Goal: Information Seeking & Learning: Learn about a topic

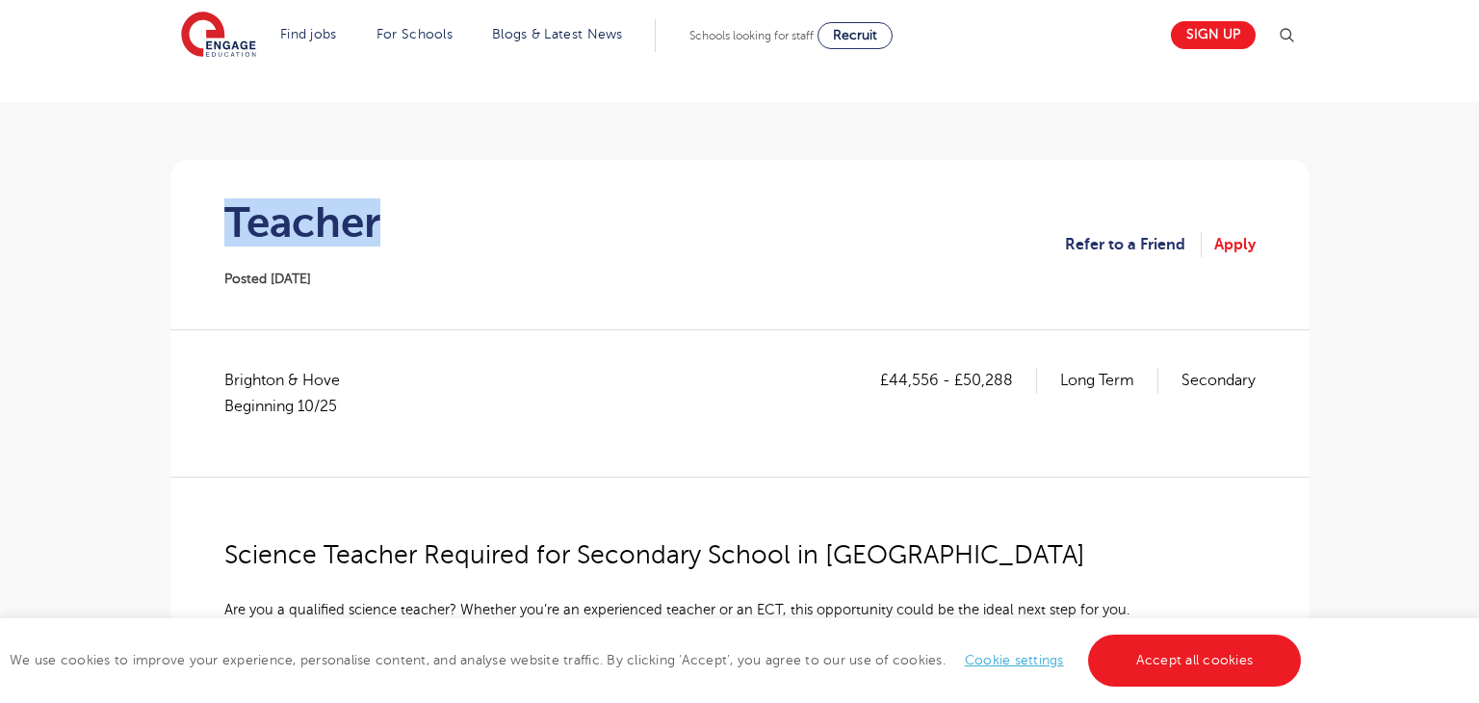
scroll to position [90, 0]
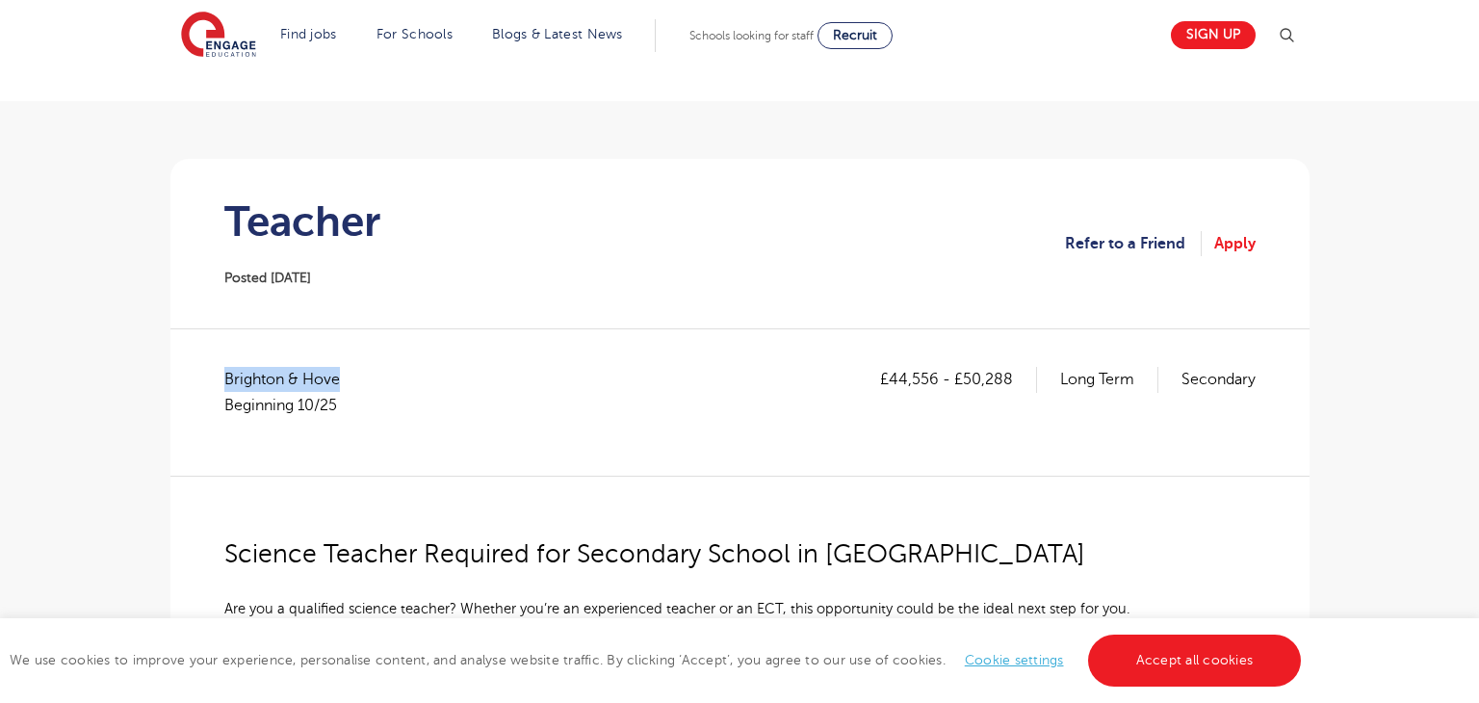
drag, startPoint x: 227, startPoint y: 370, endPoint x: 386, endPoint y: 387, distance: 159.8
click at [386, 387] on div "£44,556 - £50,288 Long Term Secondary Brighton & Hove Beginning 10/25" at bounding box center [739, 402] width 1031 height 70
copy span "Brighton & Hove"
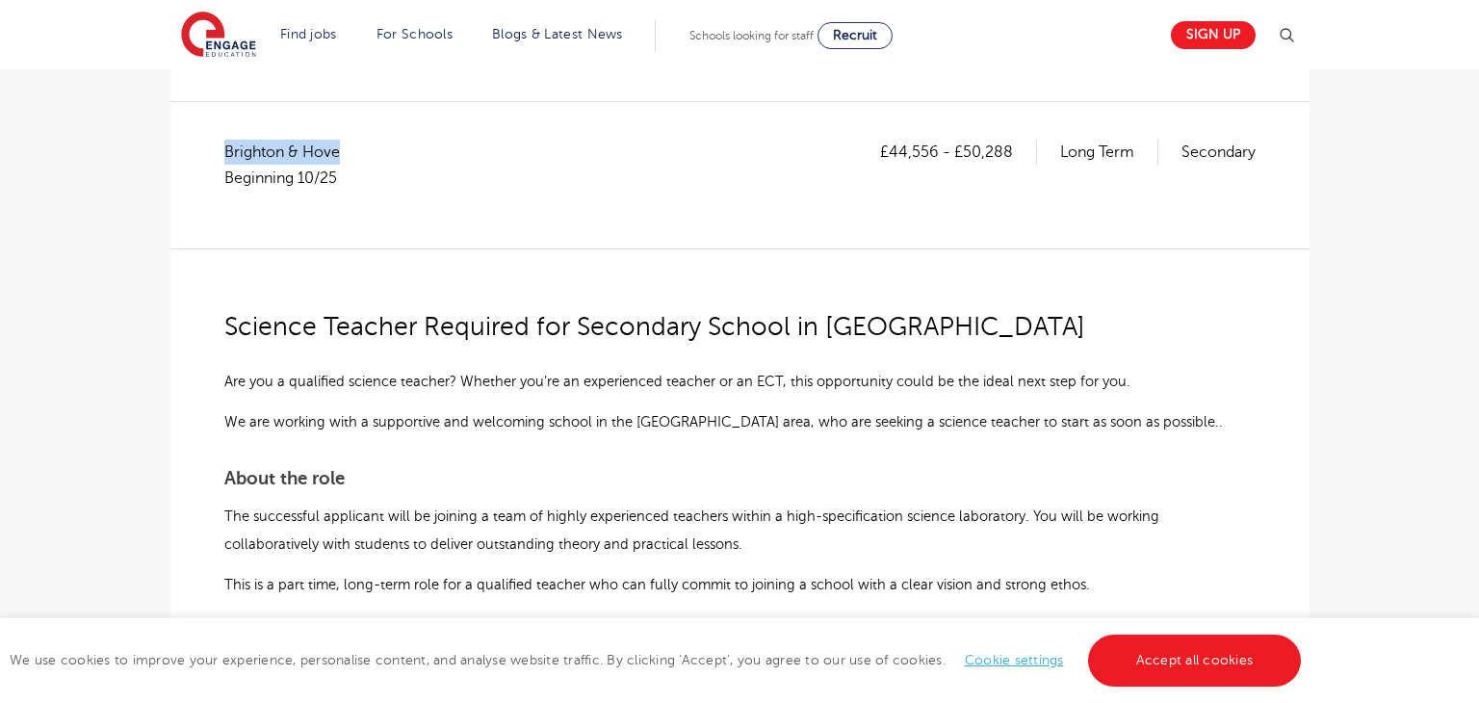
scroll to position [316, 0]
click at [895, 142] on p "£44,556 - £50,288" at bounding box center [958, 153] width 157 height 25
drag, startPoint x: 892, startPoint y: 144, endPoint x: 933, endPoint y: 146, distance: 41.4
click at [933, 146] on p "£44,556 - £50,288" at bounding box center [958, 153] width 157 height 25
copy p "44,556"
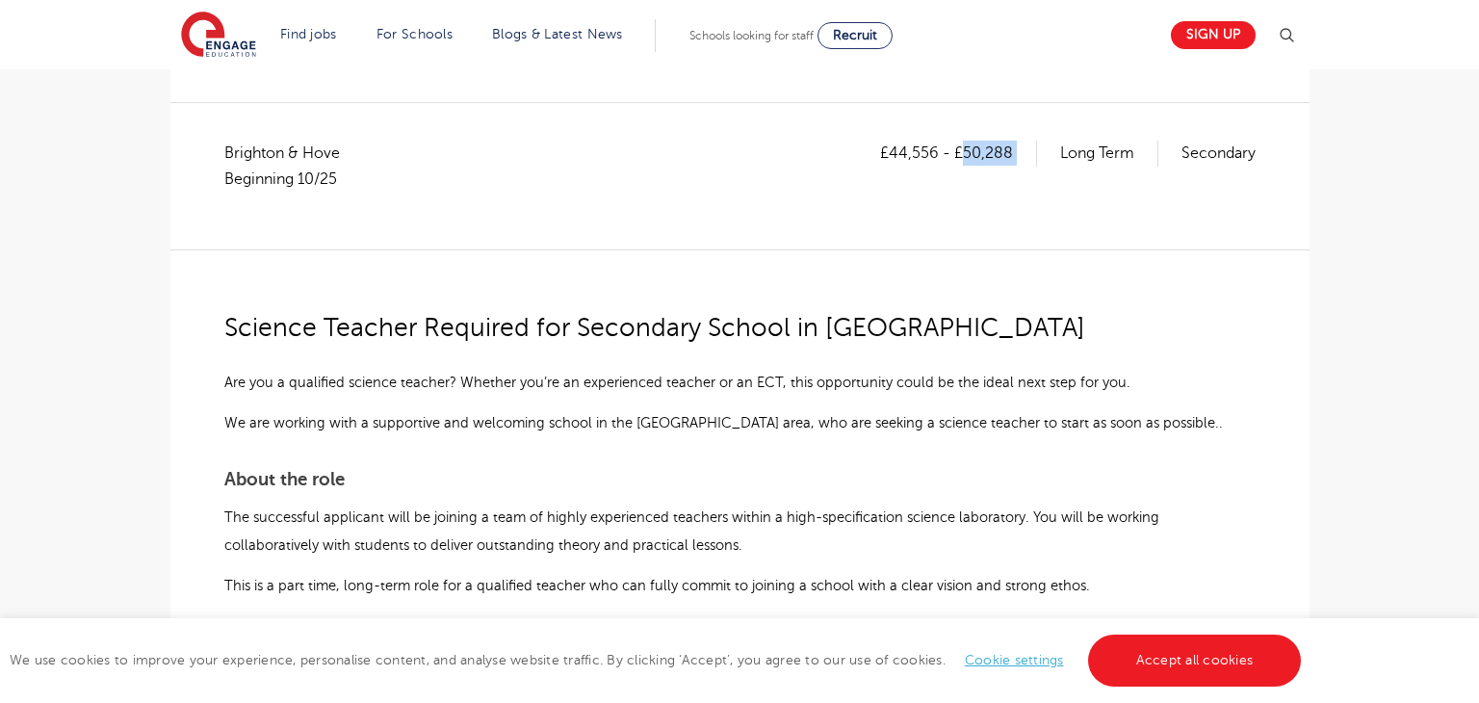
drag, startPoint x: 963, startPoint y: 149, endPoint x: 1048, endPoint y: 161, distance: 86.5
click at [1048, 161] on div "£44,556 - £50,288 Long Term Secondary" at bounding box center [1067, 153] width 375 height 25
copy p "50,288"
click at [905, 184] on div "£44,556 - £50,288 Long Term Secondary" at bounding box center [1067, 176] width 375 height 70
drag, startPoint x: 889, startPoint y: 148, endPoint x: 935, endPoint y: 157, distance: 47.0
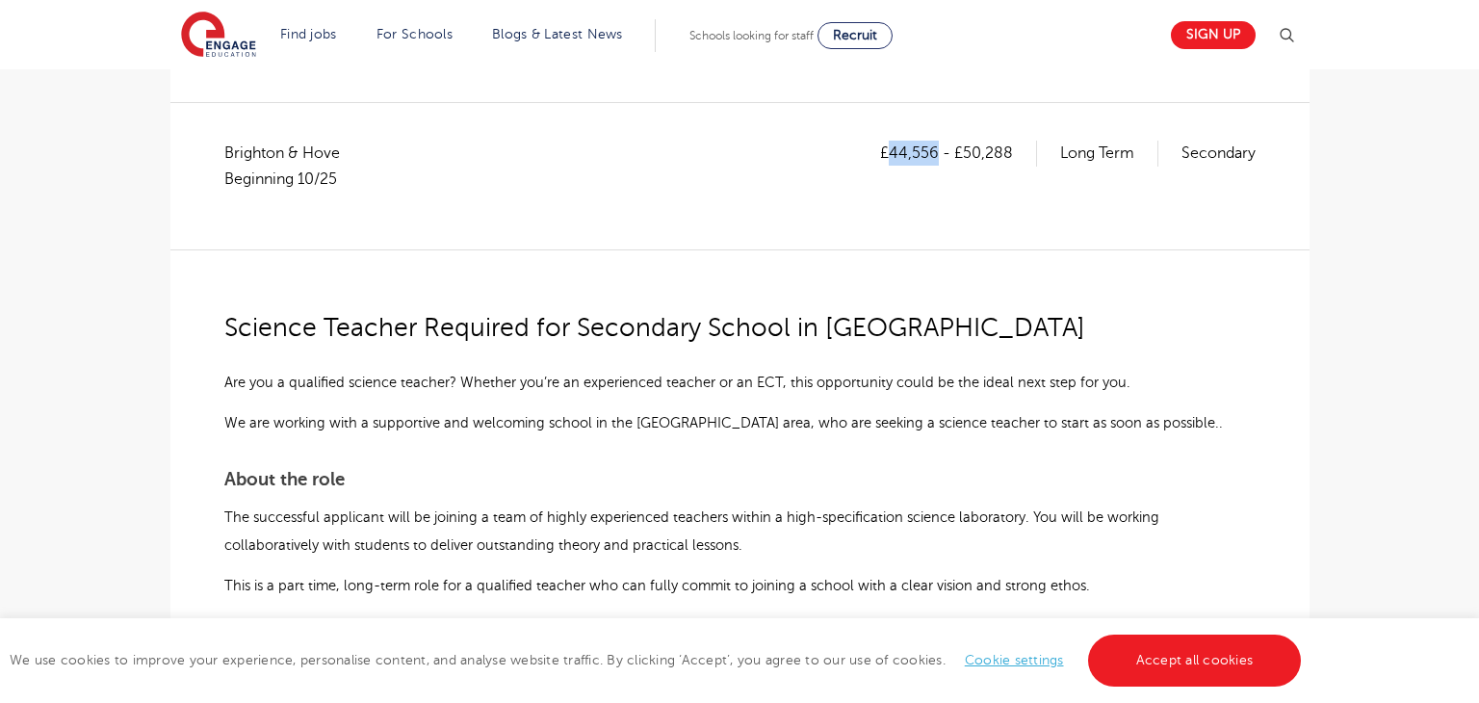
click at [935, 157] on p "£44,556 - £50,288" at bounding box center [958, 153] width 157 height 25
copy p "44,556"
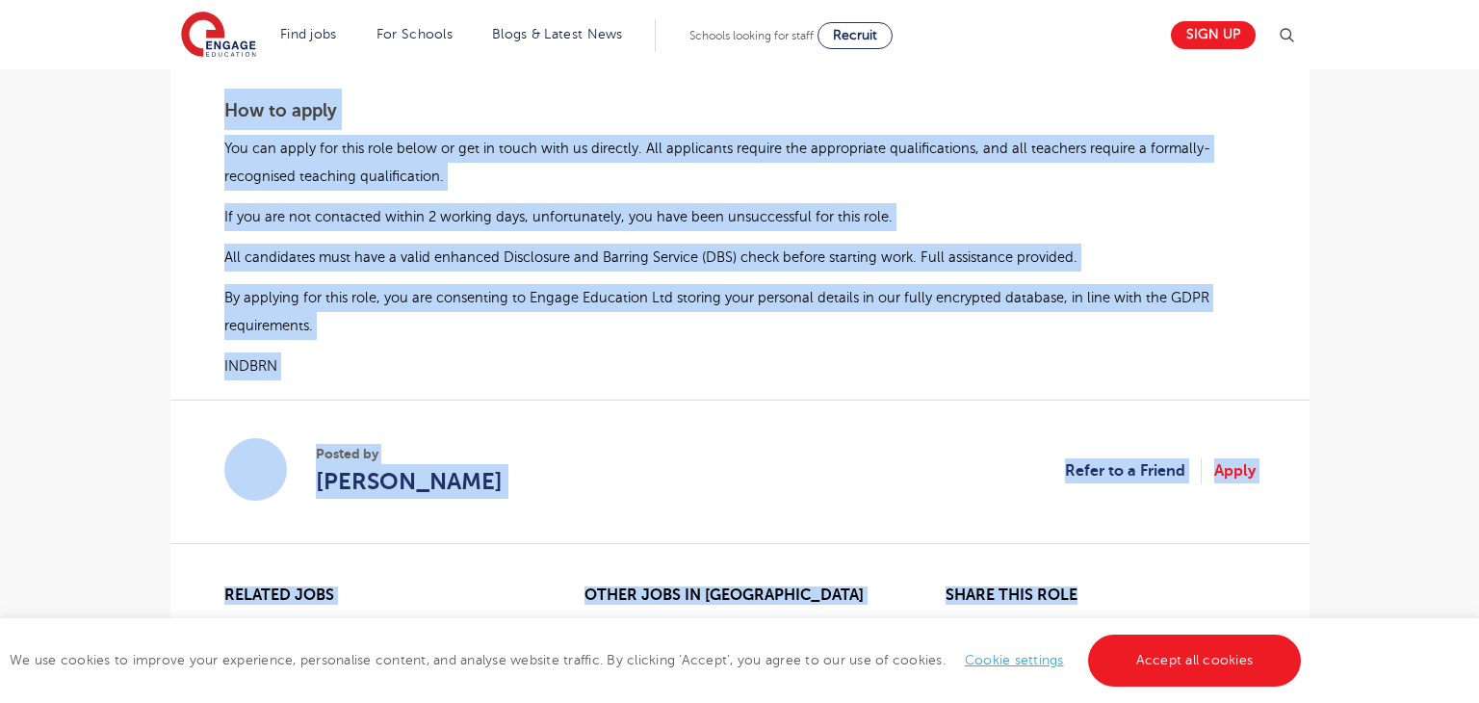
scroll to position [1360, 0]
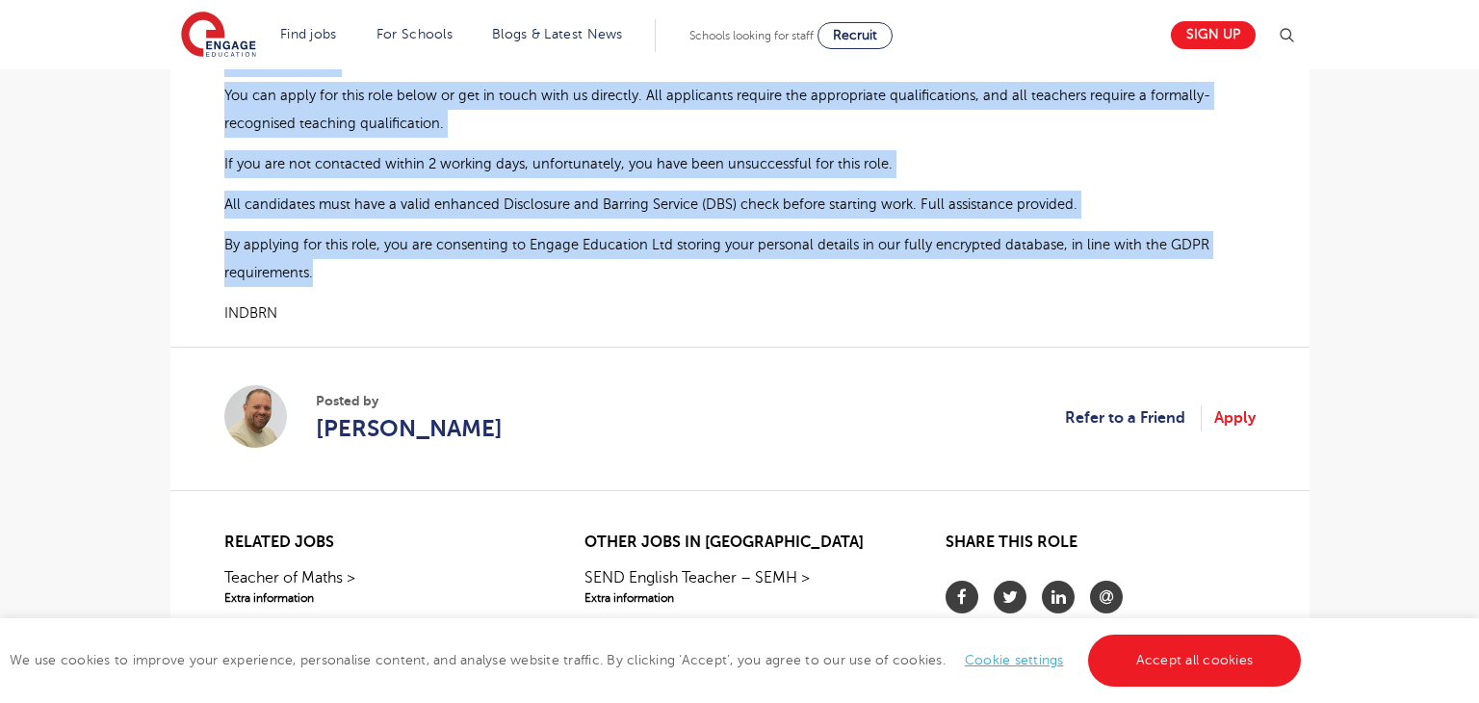
drag, startPoint x: 227, startPoint y: 327, endPoint x: 787, endPoint y: 270, distance: 562.3
copy div "Science Teacher Required for Secondary School in Brighton Are you a qualified s…"
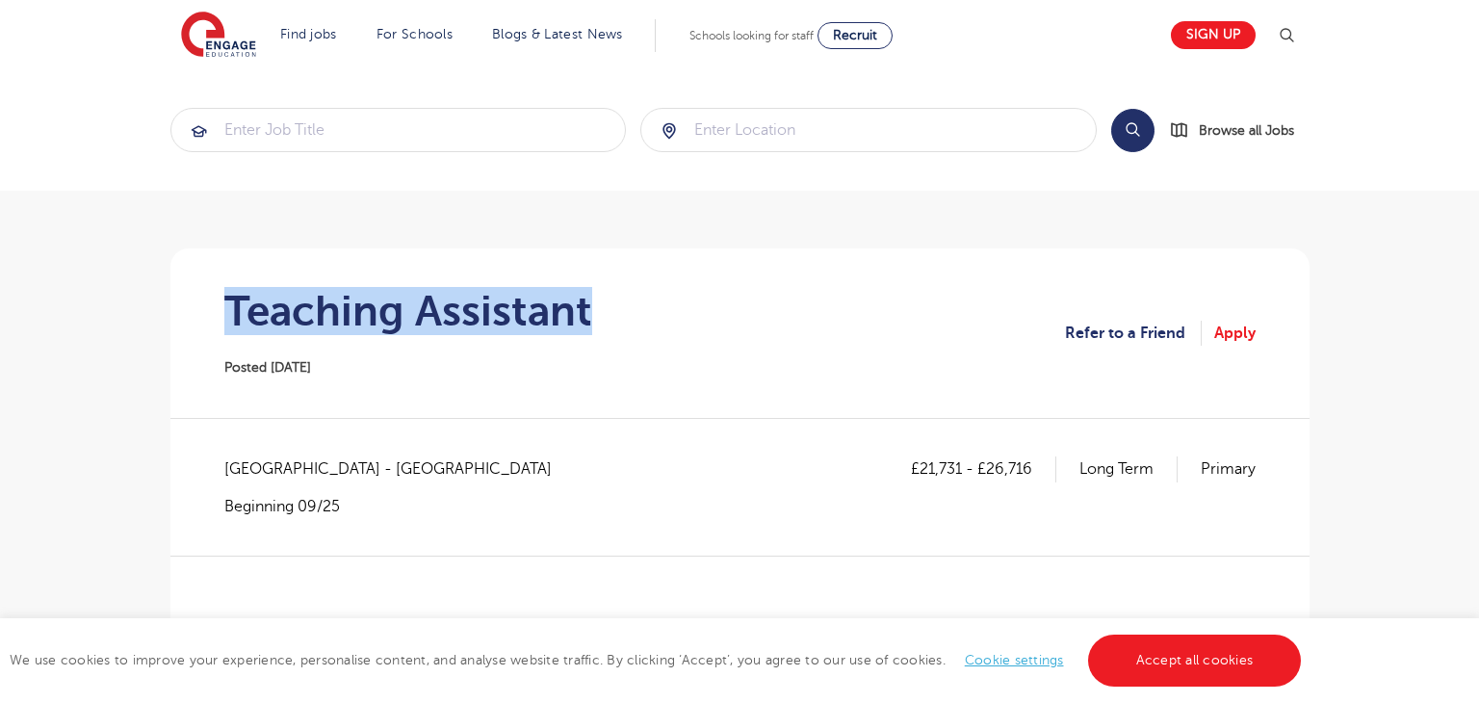
drag, startPoint x: 221, startPoint y: 309, endPoint x: 641, endPoint y: 280, distance: 420.7
click at [641, 280] on section "Teaching Assistant Posted 11/09/25 Refer to a Friend Apply" at bounding box center [740, 332] width 1108 height 169
copy h1 "Teaching Assistant"
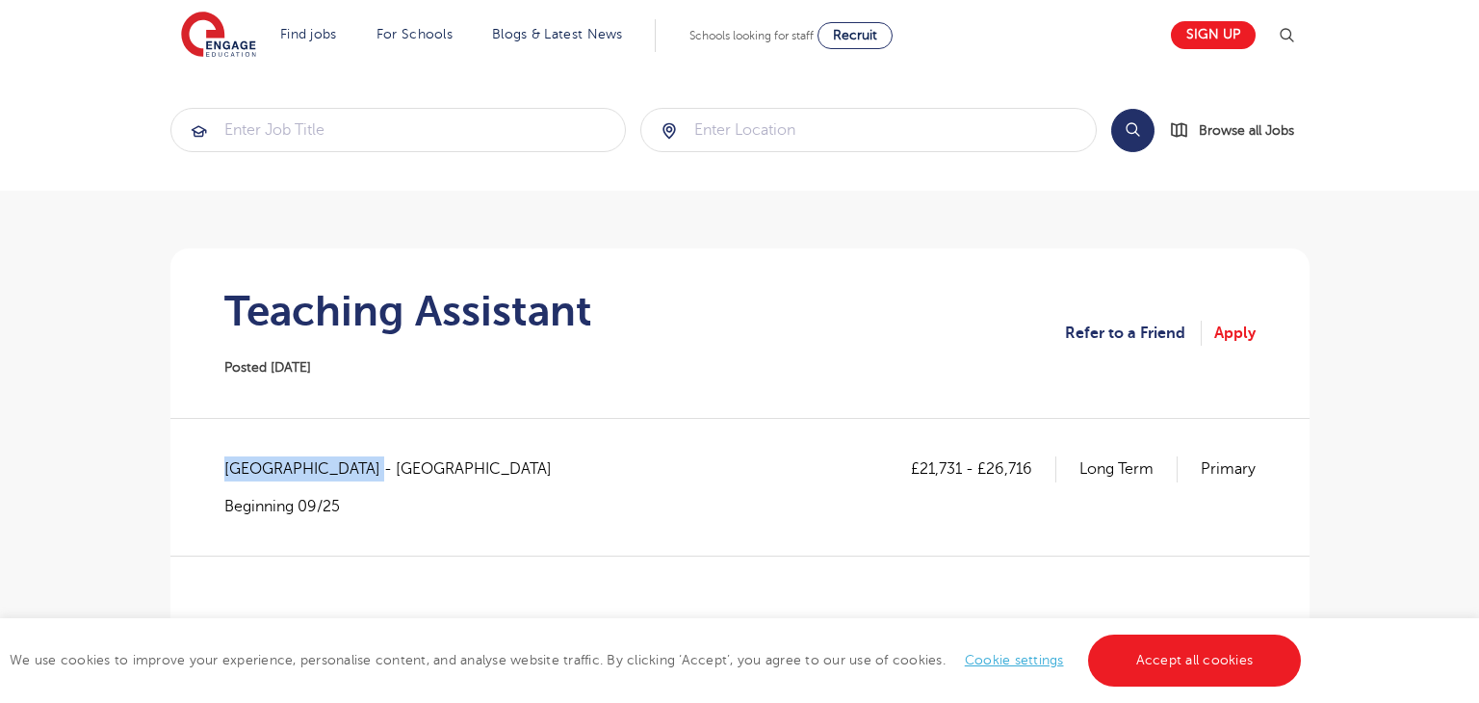
drag, startPoint x: 224, startPoint y: 463, endPoint x: 381, endPoint y: 459, distance: 157.0
click at [381, 459] on div "£21,731 - £26,716 Long Term Primary West Sussex - Arun Beginning 09/25" at bounding box center [739, 486] width 1031 height 60
copy span "West Sussex - Arun"
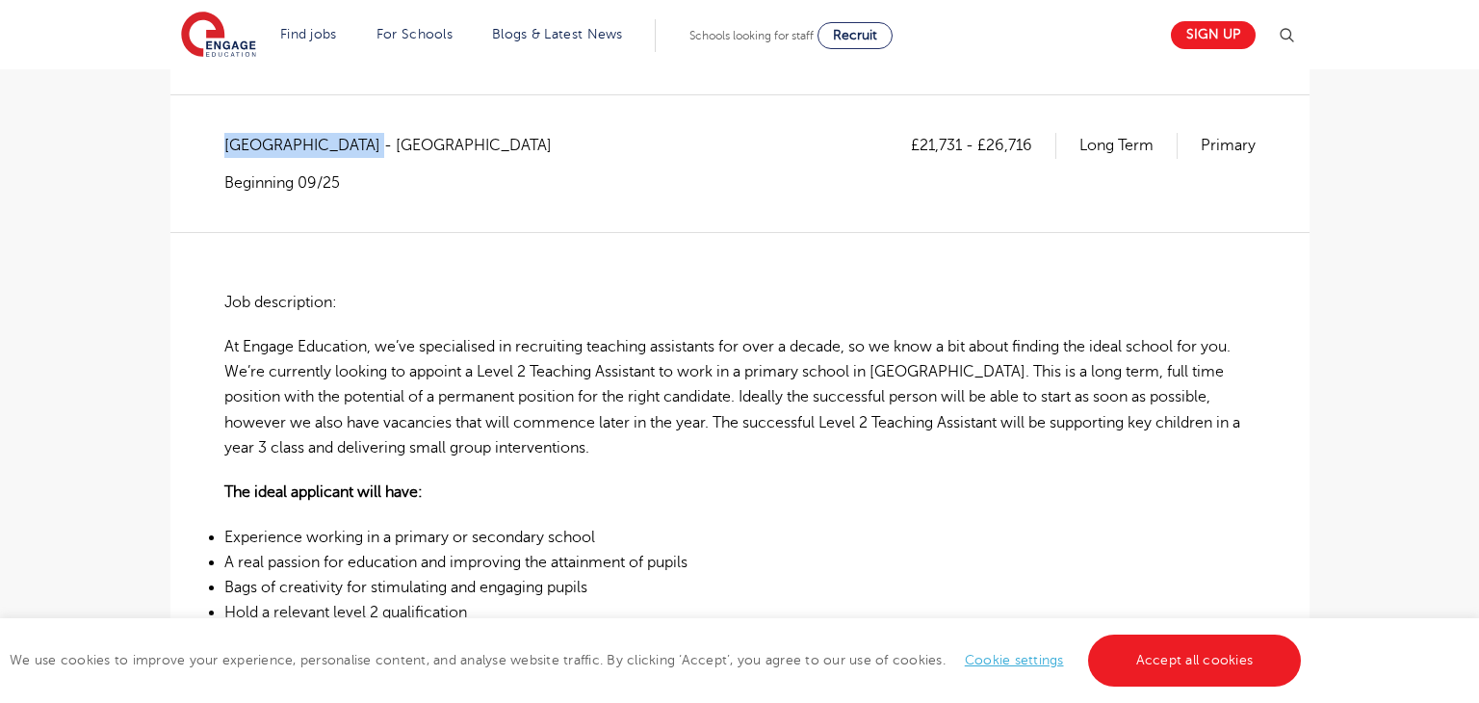
scroll to position [324, 0]
drag, startPoint x: 918, startPoint y: 145, endPoint x: 963, endPoint y: 148, distance: 44.4
click at [963, 148] on p "£21,731 - £26,716" at bounding box center [983, 144] width 145 height 25
copy p "21,731"
drag, startPoint x: 987, startPoint y: 141, endPoint x: 1036, endPoint y: 134, distance: 49.6
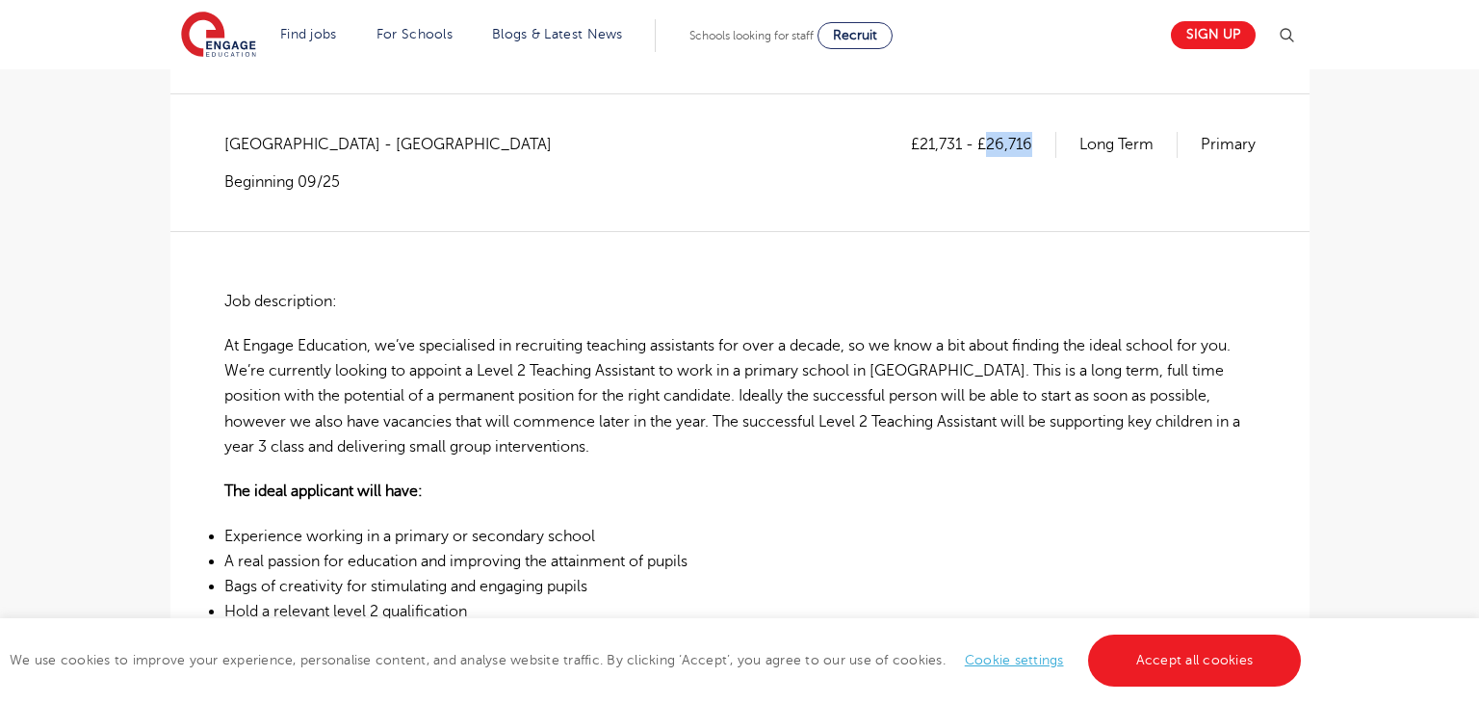
click at [1036, 134] on p "£21,731 - £26,716" at bounding box center [983, 144] width 145 height 25
copy p "26,716"
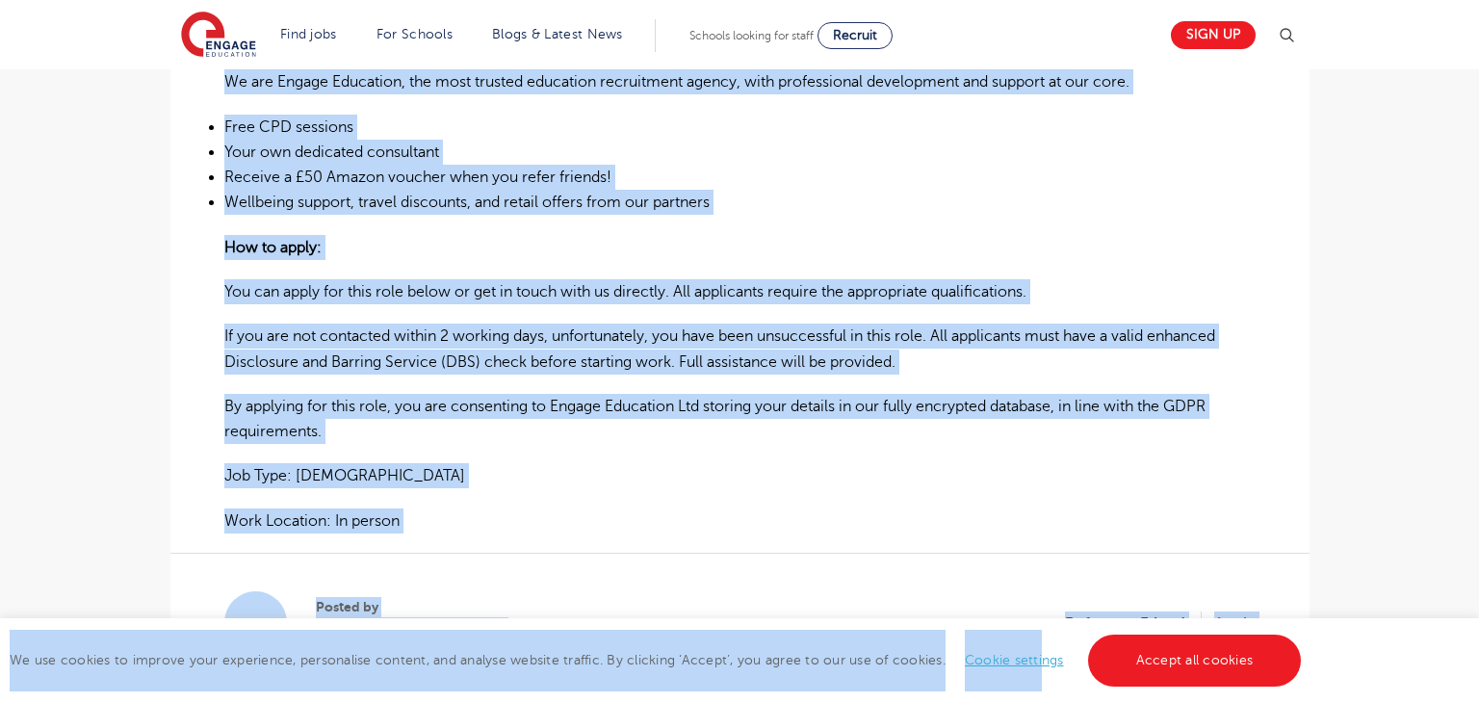
scroll to position [1148, 0]
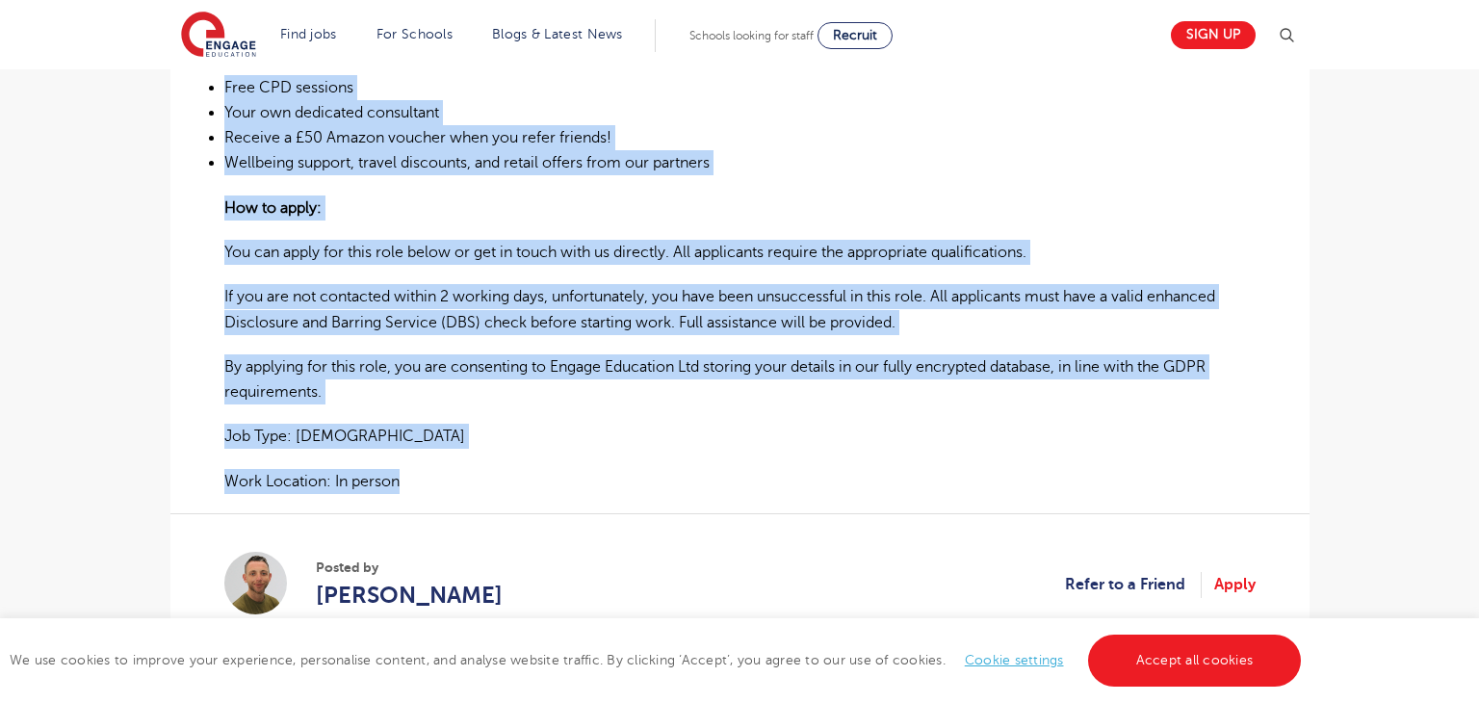
drag, startPoint x: 220, startPoint y: 295, endPoint x: 704, endPoint y: 460, distance: 510.9
copy div "Job description: At Engage Education, we’ve specialised in recruiting teaching …"
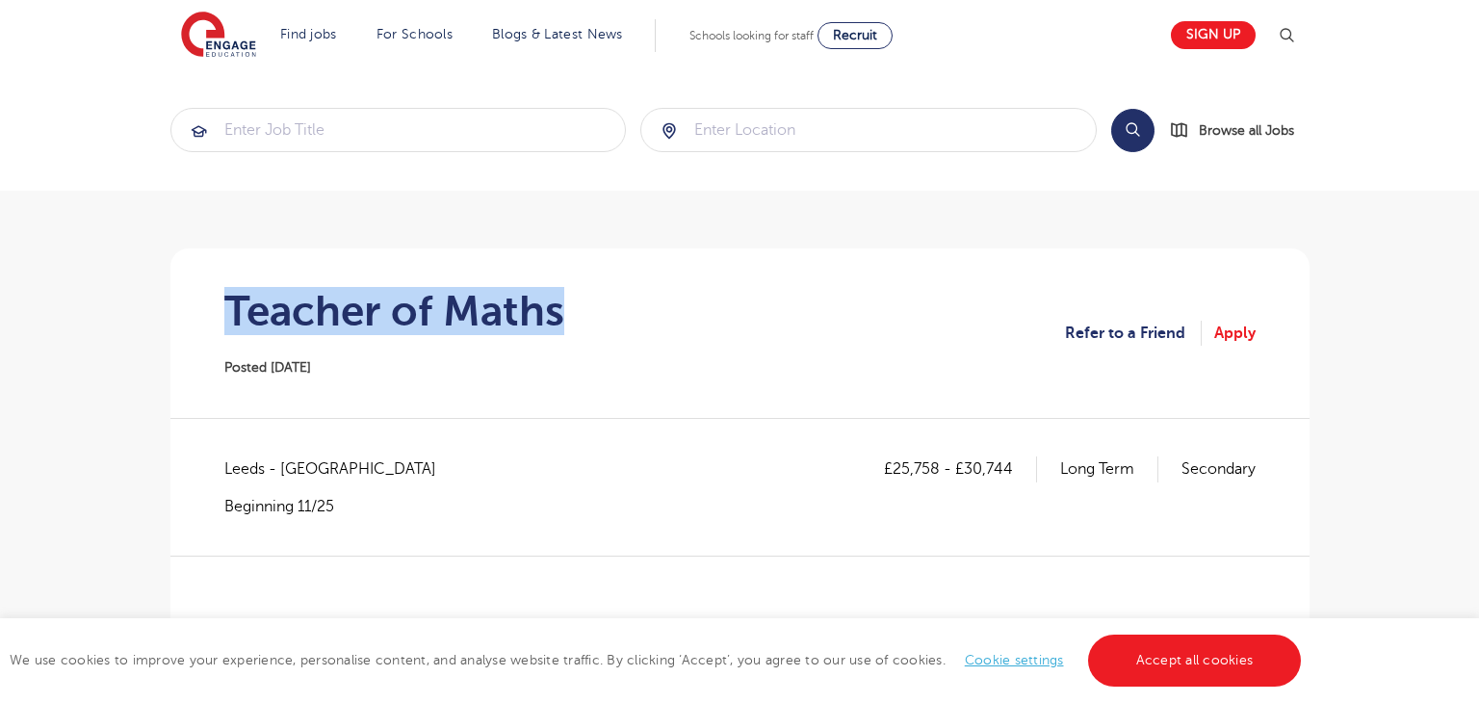
drag, startPoint x: 0, startPoint y: 0, endPoint x: 636, endPoint y: 318, distance: 711.3
click at [636, 318] on section "Teacher of Maths Posted 11/09/25 Refer to a Friend Apply" at bounding box center [740, 332] width 1108 height 169
copy h1 "Teacher of Maths"
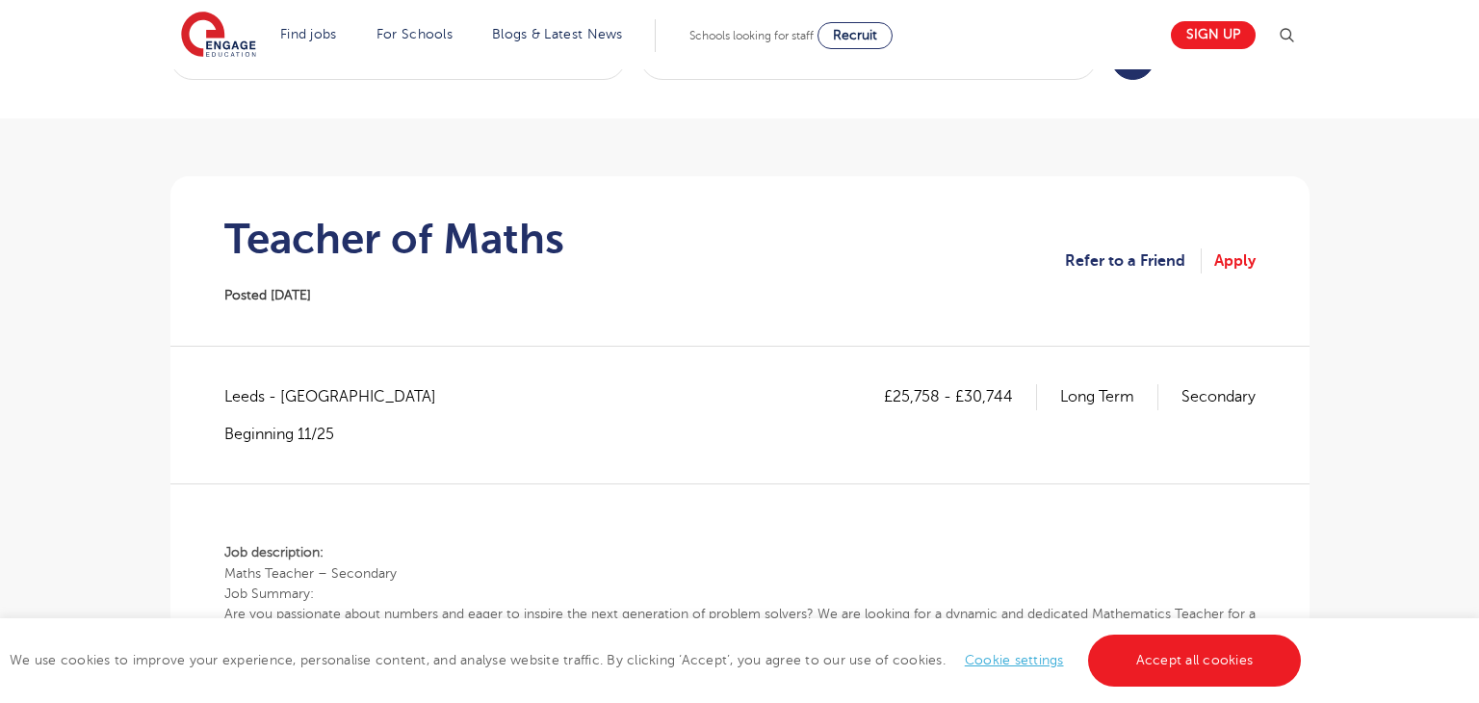
click at [232, 391] on span "Leeds - Leeds" at bounding box center [339, 396] width 231 height 25
copy span "Leeds"
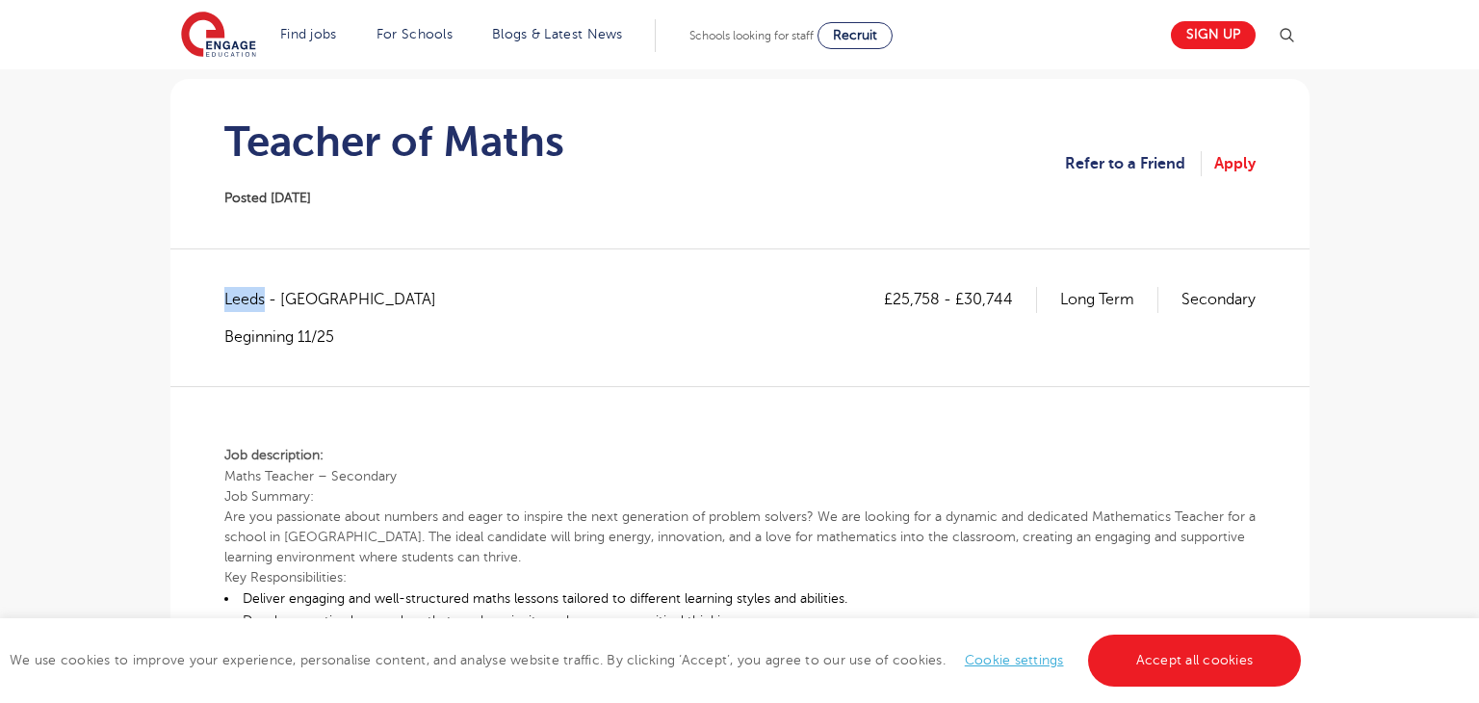
scroll to position [167, 0]
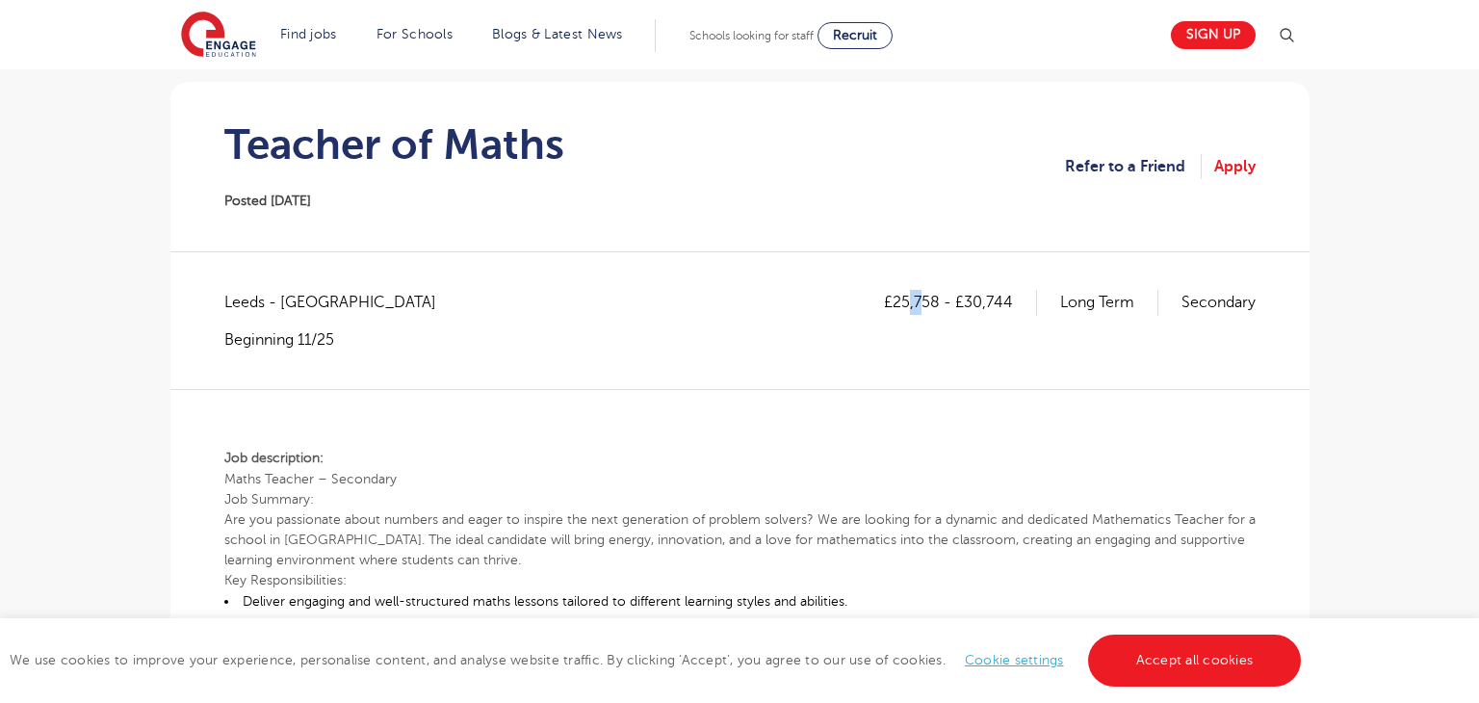
drag, startPoint x: 910, startPoint y: 306, endPoint x: 924, endPoint y: 307, distance: 14.5
click at [924, 307] on p "£25,758 - £30,744" at bounding box center [960, 302] width 153 height 25
drag, startPoint x: 891, startPoint y: 300, endPoint x: 939, endPoint y: 298, distance: 48.2
click at [939, 298] on p "£25,758 - £30,744" at bounding box center [960, 302] width 153 height 25
copy p "25,758"
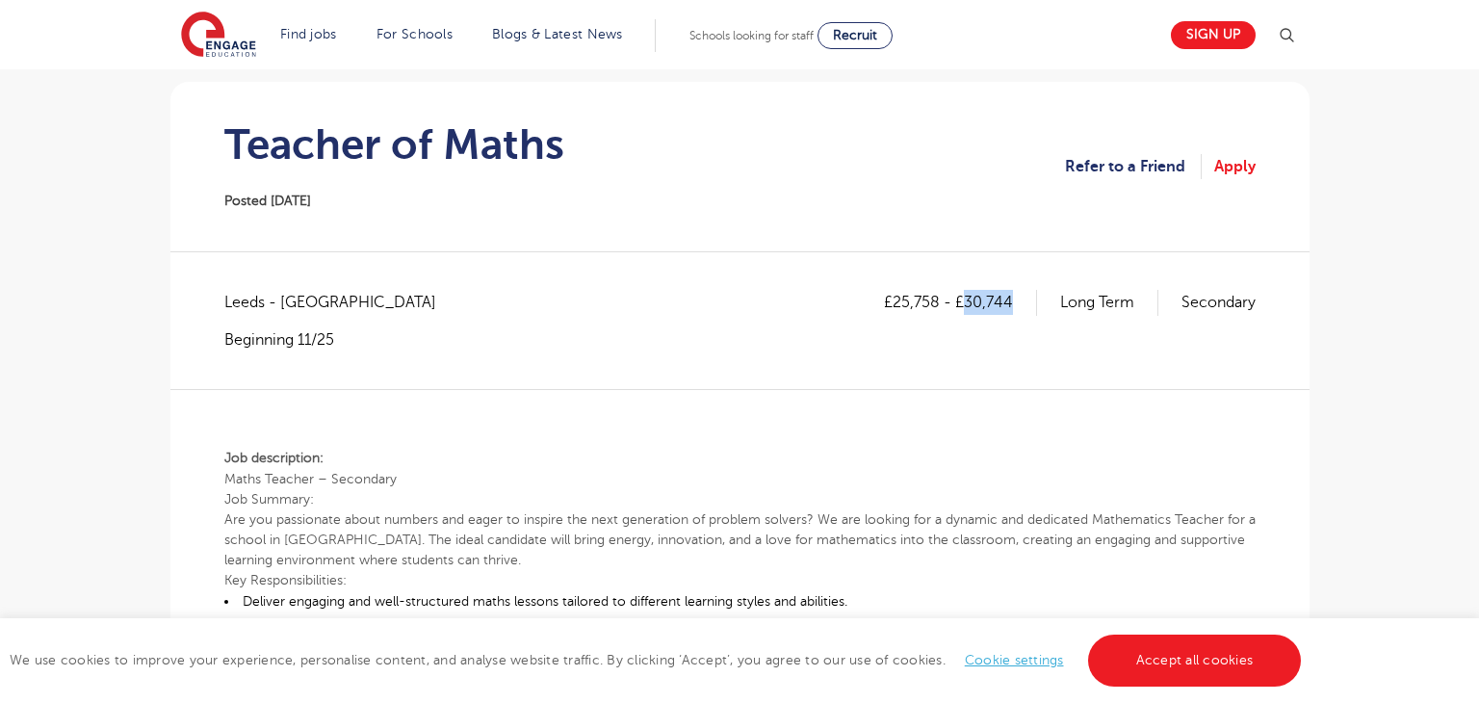
drag, startPoint x: 968, startPoint y: 302, endPoint x: 1020, endPoint y: 303, distance: 52.0
click at [1020, 303] on p "£25,758 - £30,744" at bounding box center [960, 302] width 153 height 25
copy p "30,744"
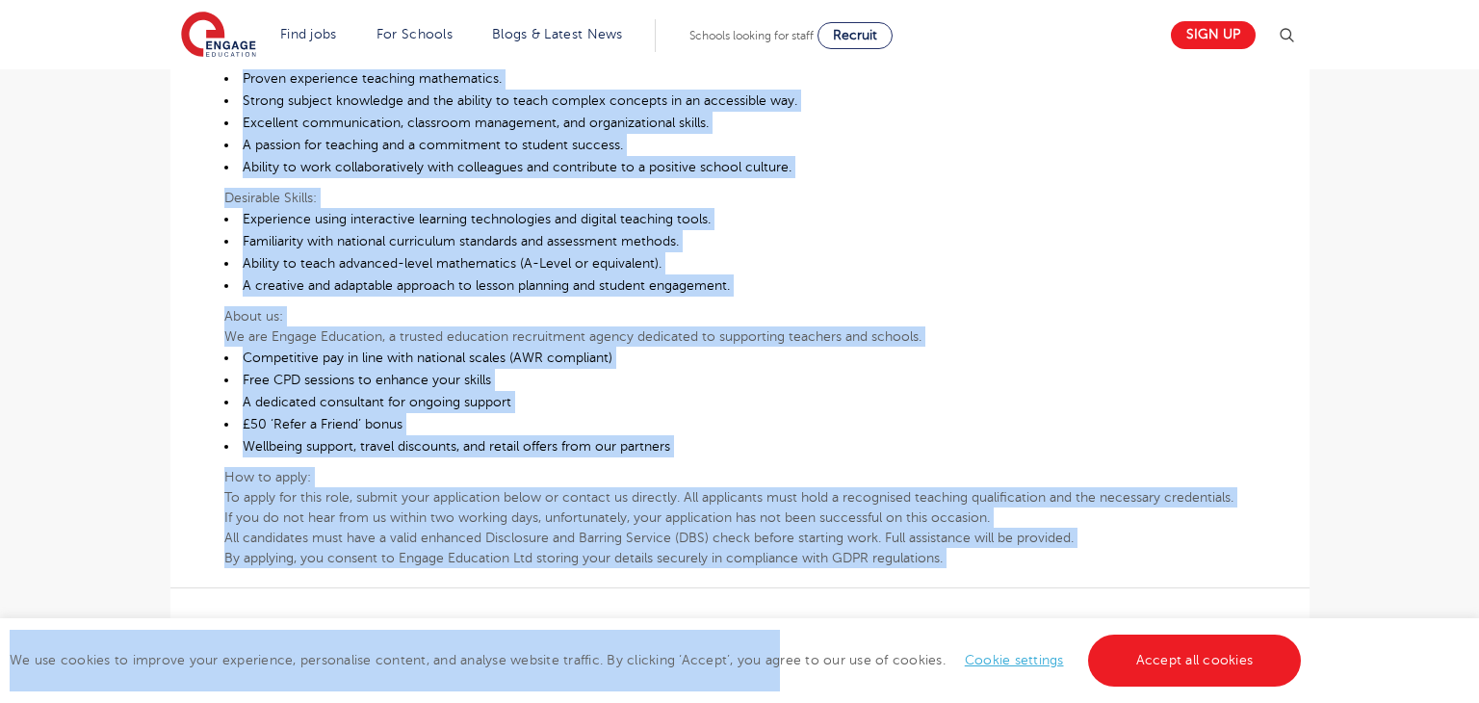
scroll to position [1053, 0]
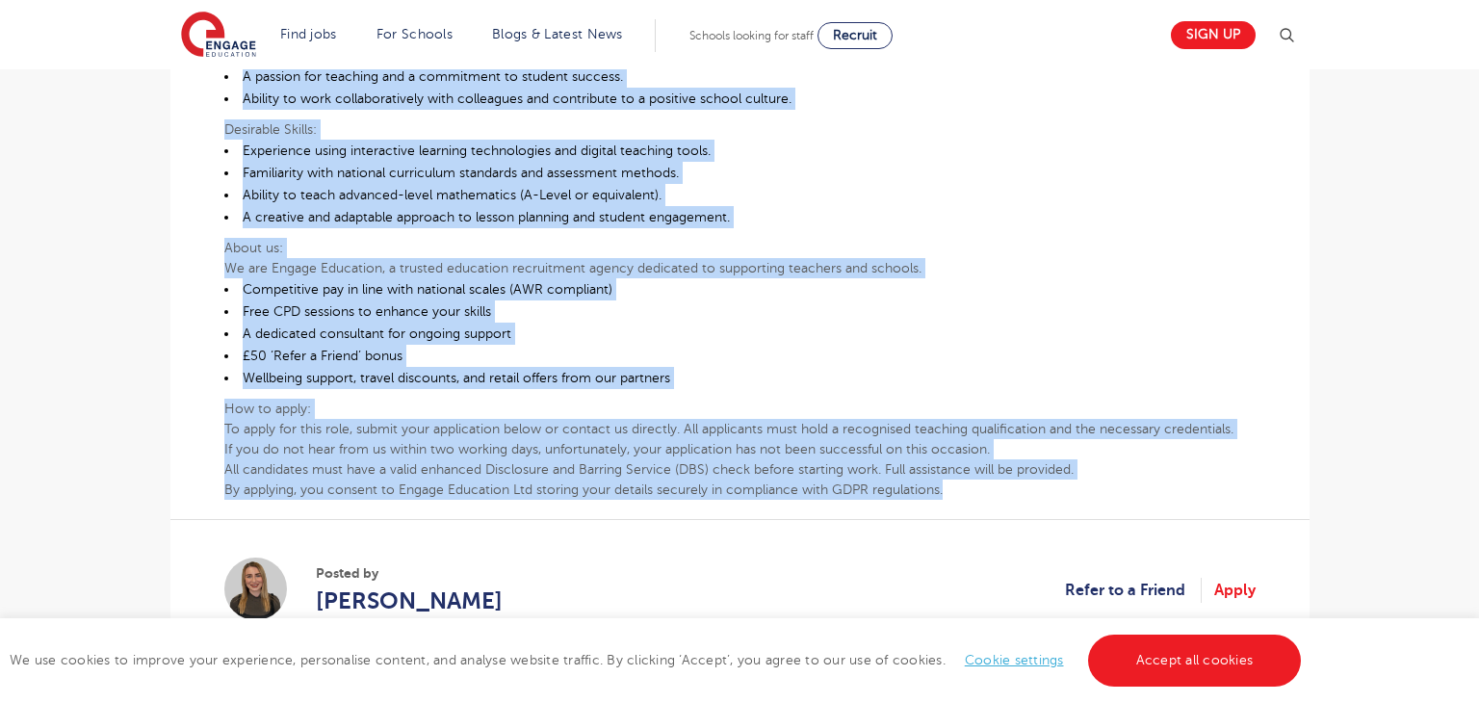
drag, startPoint x: 220, startPoint y: 445, endPoint x: 1014, endPoint y: 488, distance: 794.5
click at [1014, 488] on div "£25,758 - £30,744 Long Term Secondary Leeds - Leeds Beginning 11/25 Job descrip…" at bounding box center [740, 39] width 1108 height 1273
copy div "Job description: Maths Teacher – Secondary Job Summary: Are you passionate abou…"
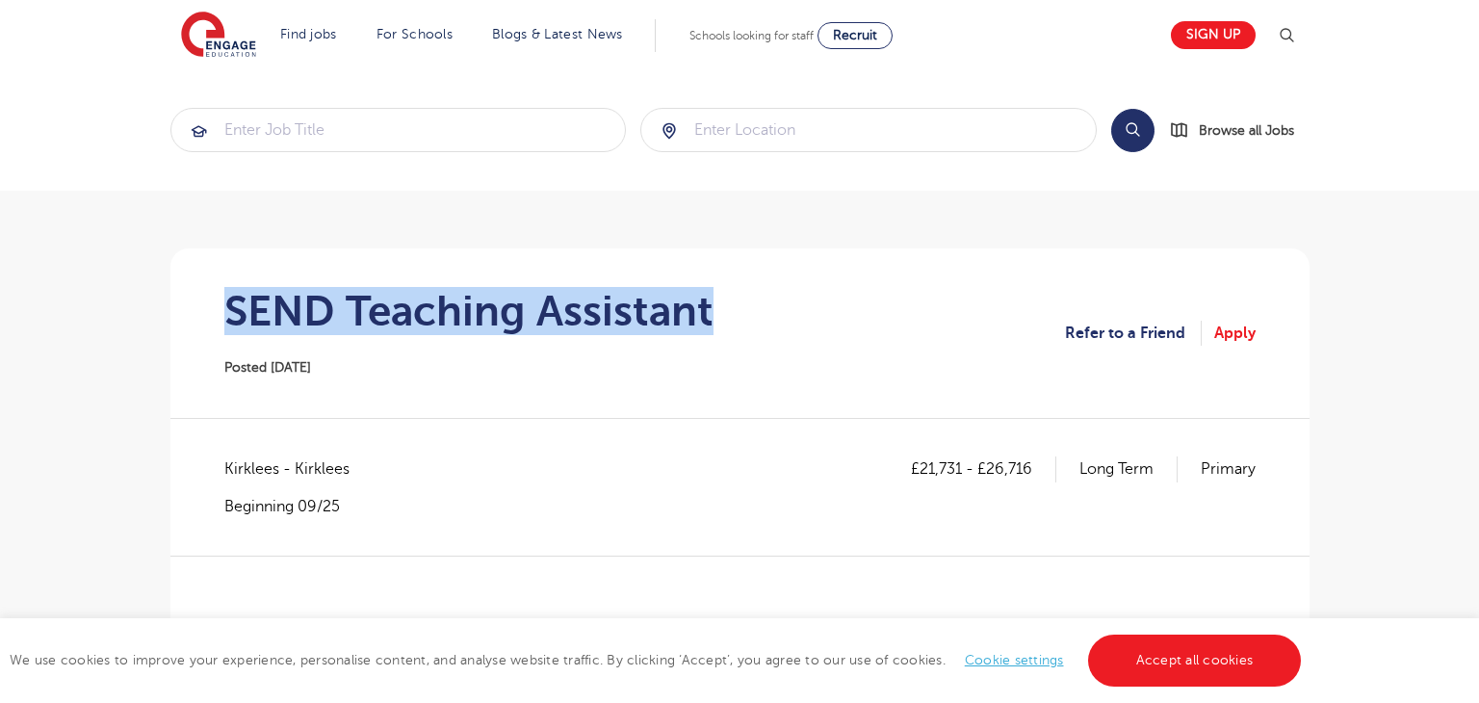
drag, startPoint x: 218, startPoint y: 296, endPoint x: 728, endPoint y: 314, distance: 510.6
click at [728, 314] on section "SEND Teaching Assistant Posted [DATE] Refer to a Friend Apply" at bounding box center [740, 332] width 1108 height 169
copy h1 "SEND Teaching Assistant"
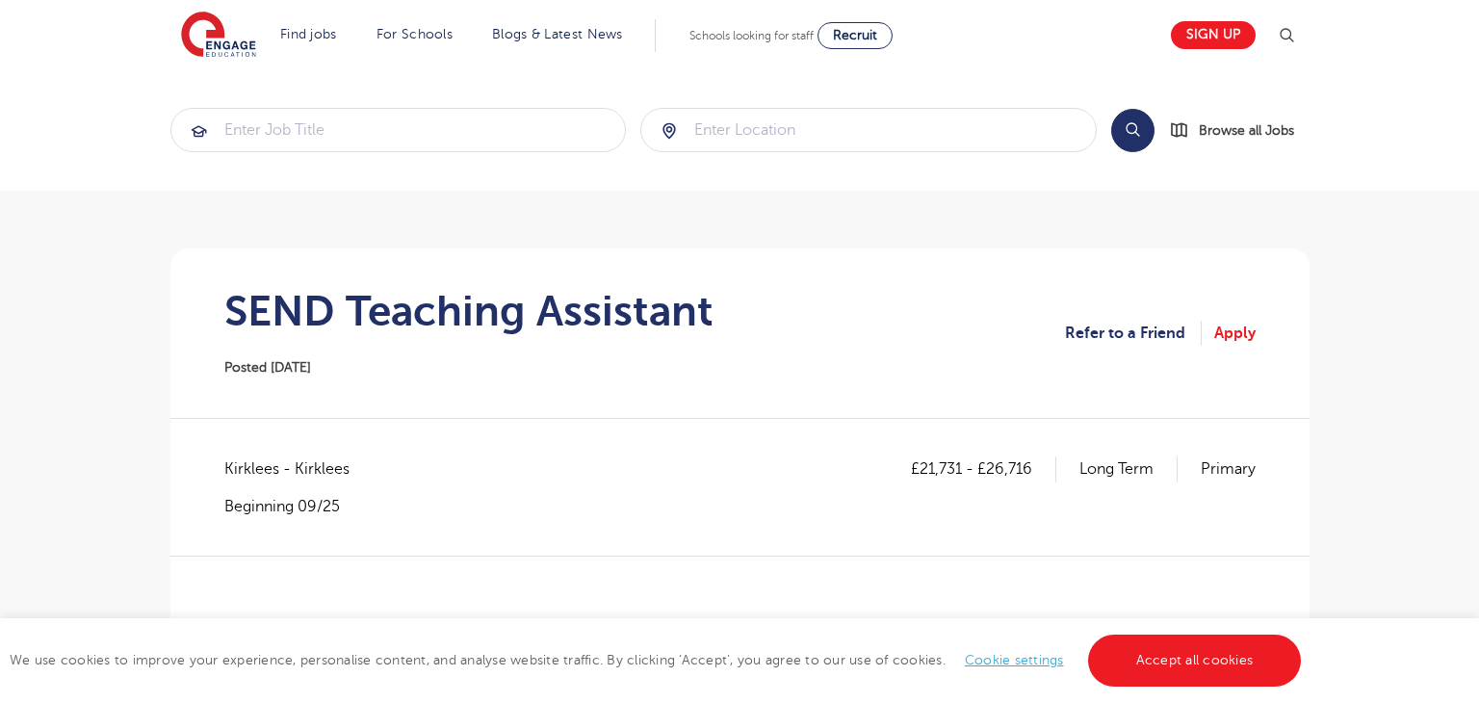
click at [241, 470] on span "Kirklees - Kirklees" at bounding box center [296, 468] width 144 height 25
copy span "Kirklees"
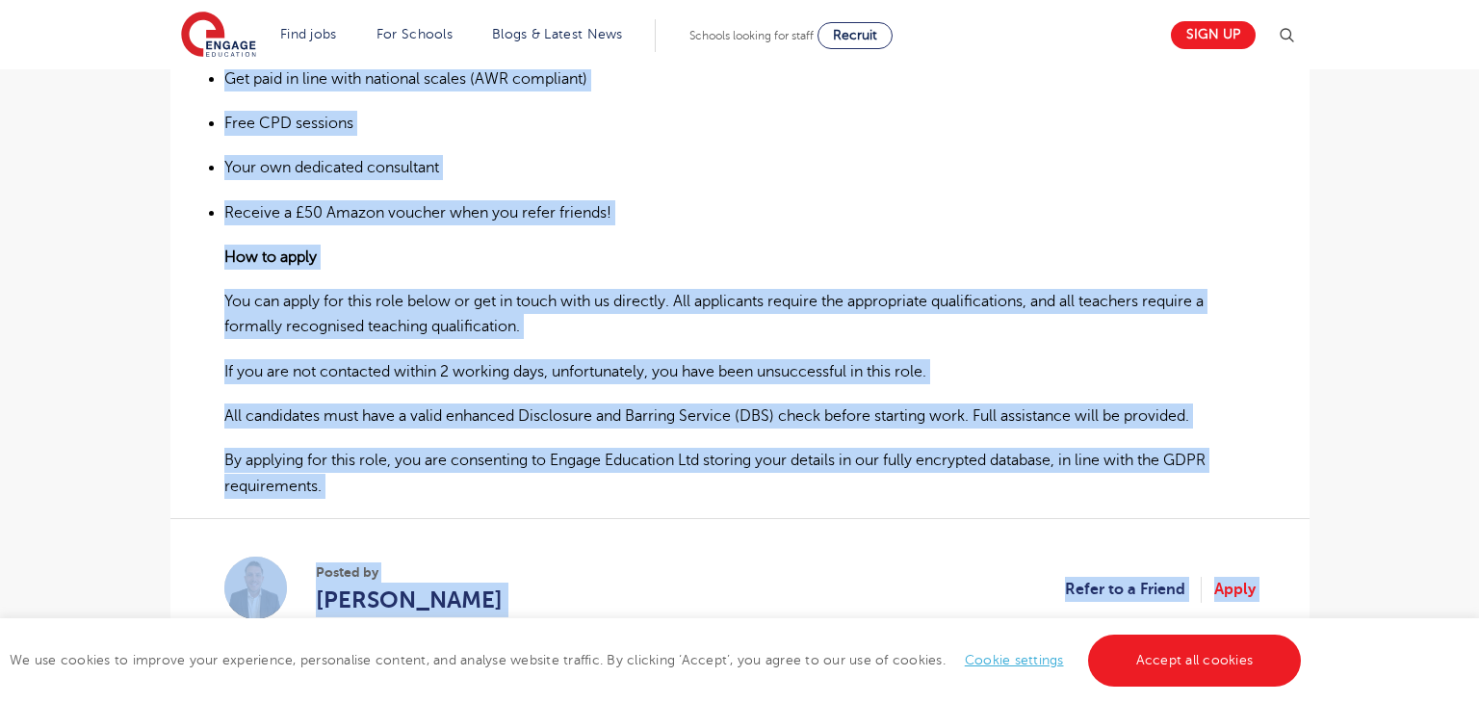
scroll to position [1268, 0]
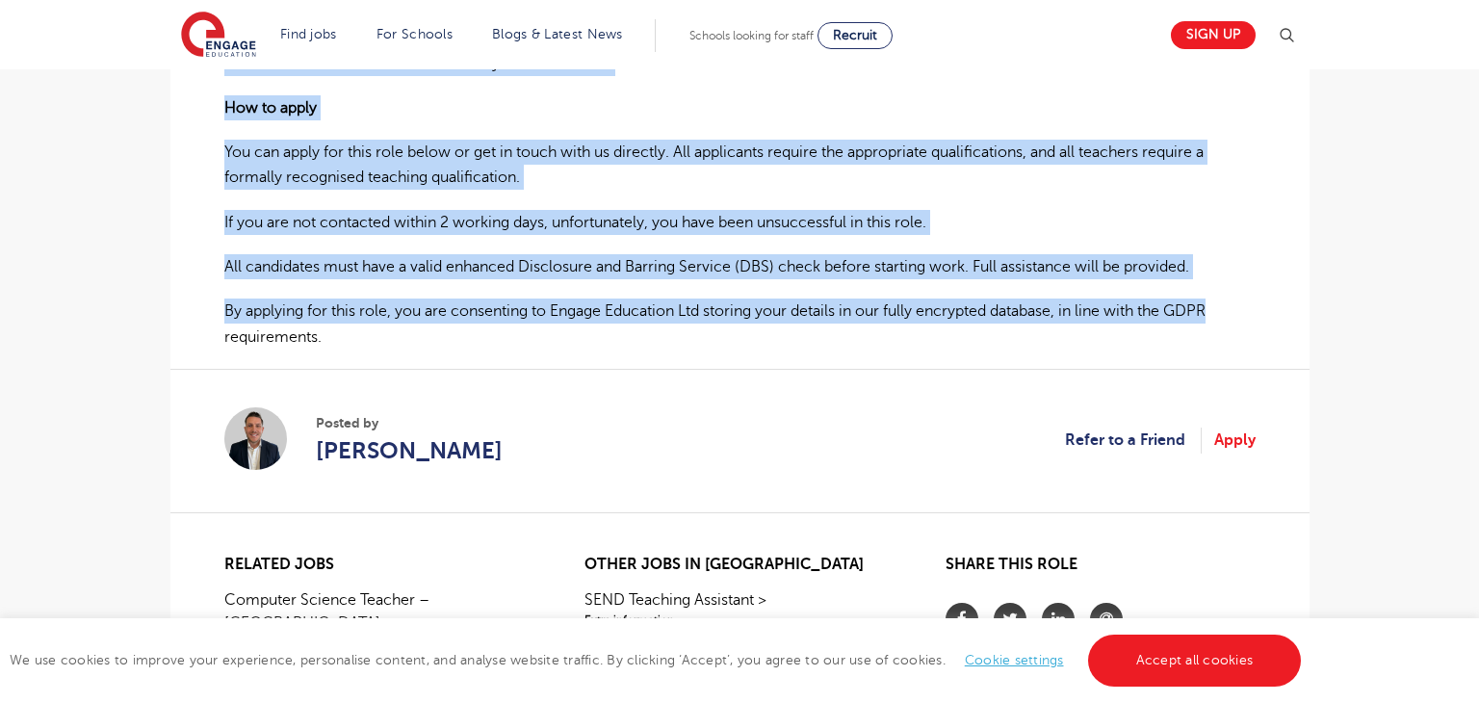
drag, startPoint x: 224, startPoint y: 316, endPoint x: 1253, endPoint y: 308, distance: 1029.2
copy div "SEND Teaching Assistant I am currently working with a lovely school in Dewsbury…"
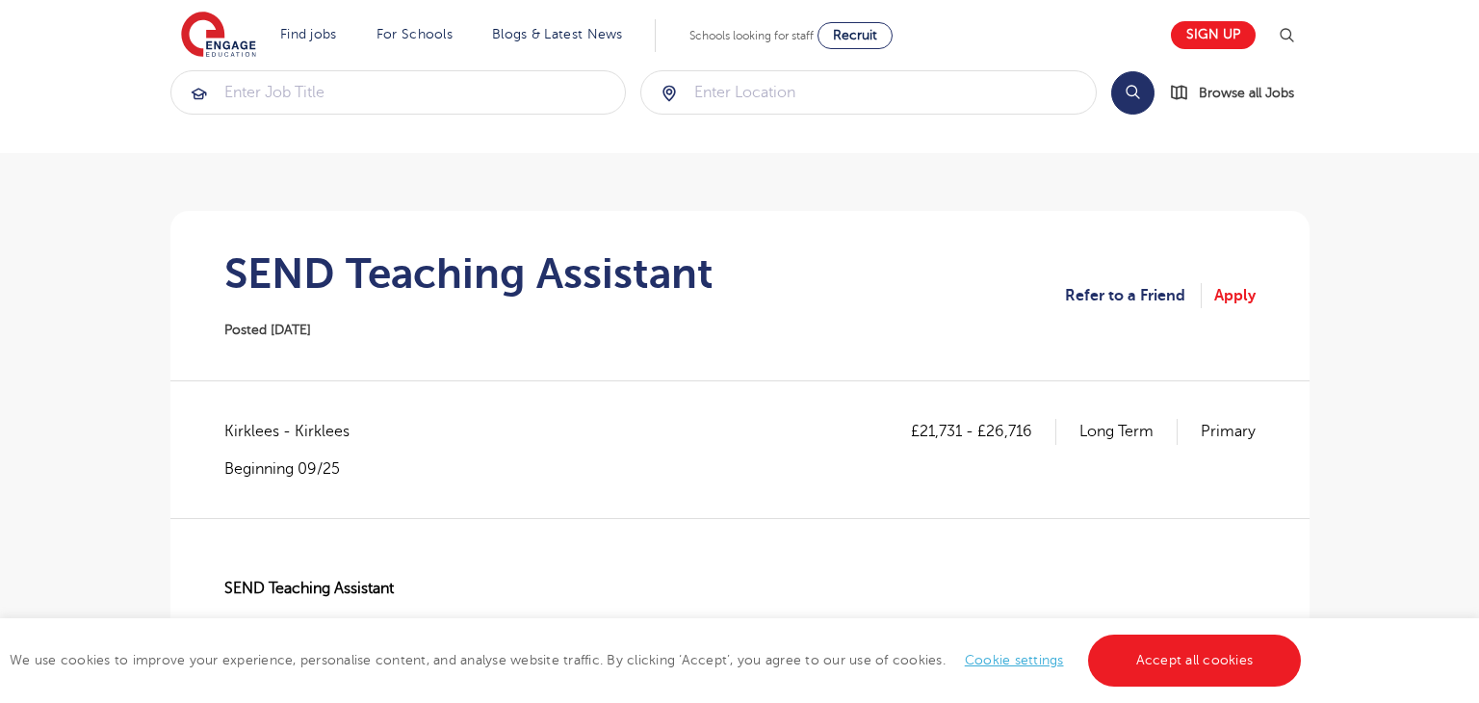
scroll to position [0, 0]
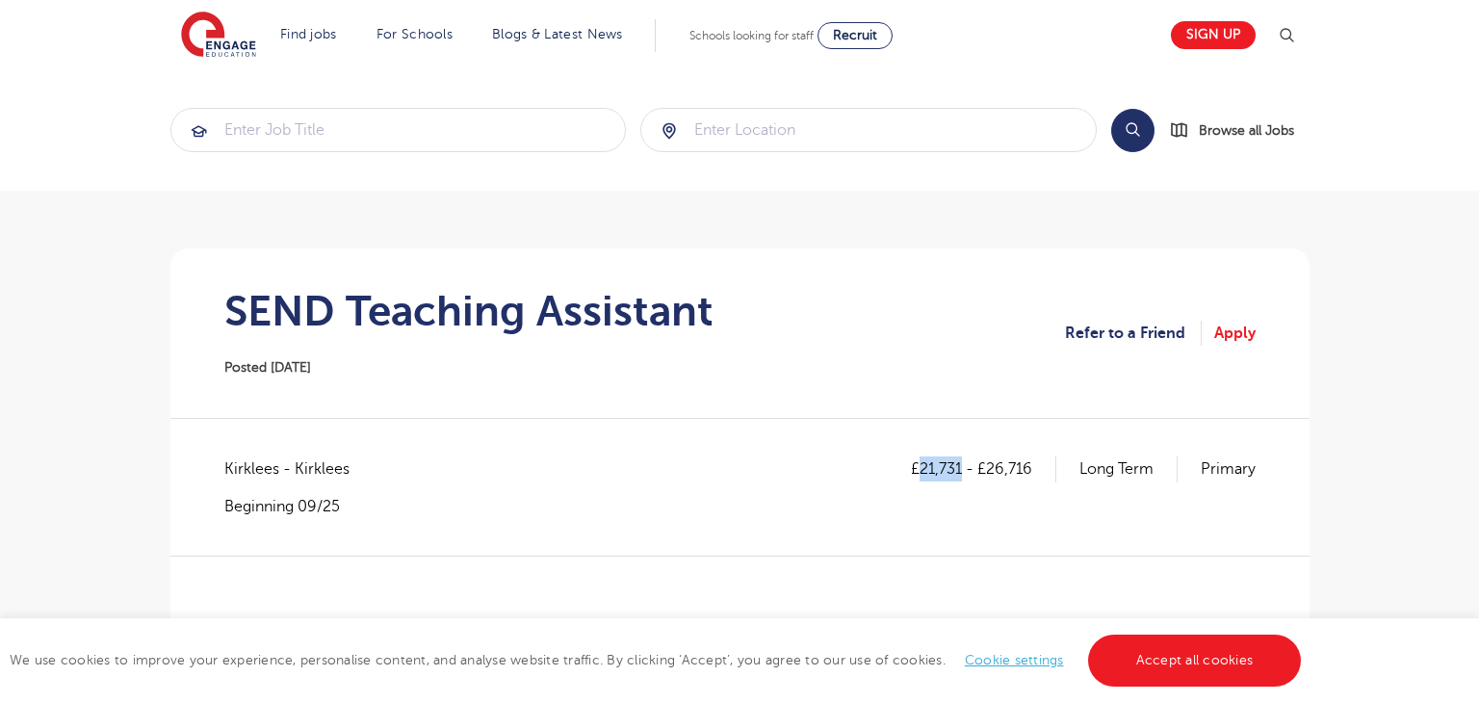
drag, startPoint x: 922, startPoint y: 471, endPoint x: 958, endPoint y: 463, distance: 36.4
click at [958, 463] on p "£21,731 - £26,716" at bounding box center [983, 468] width 145 height 25
copy p "21,731"
drag, startPoint x: 987, startPoint y: 465, endPoint x: 1038, endPoint y: 470, distance: 51.3
click at [1038, 470] on p "£21,731 - £26,716" at bounding box center [983, 468] width 145 height 25
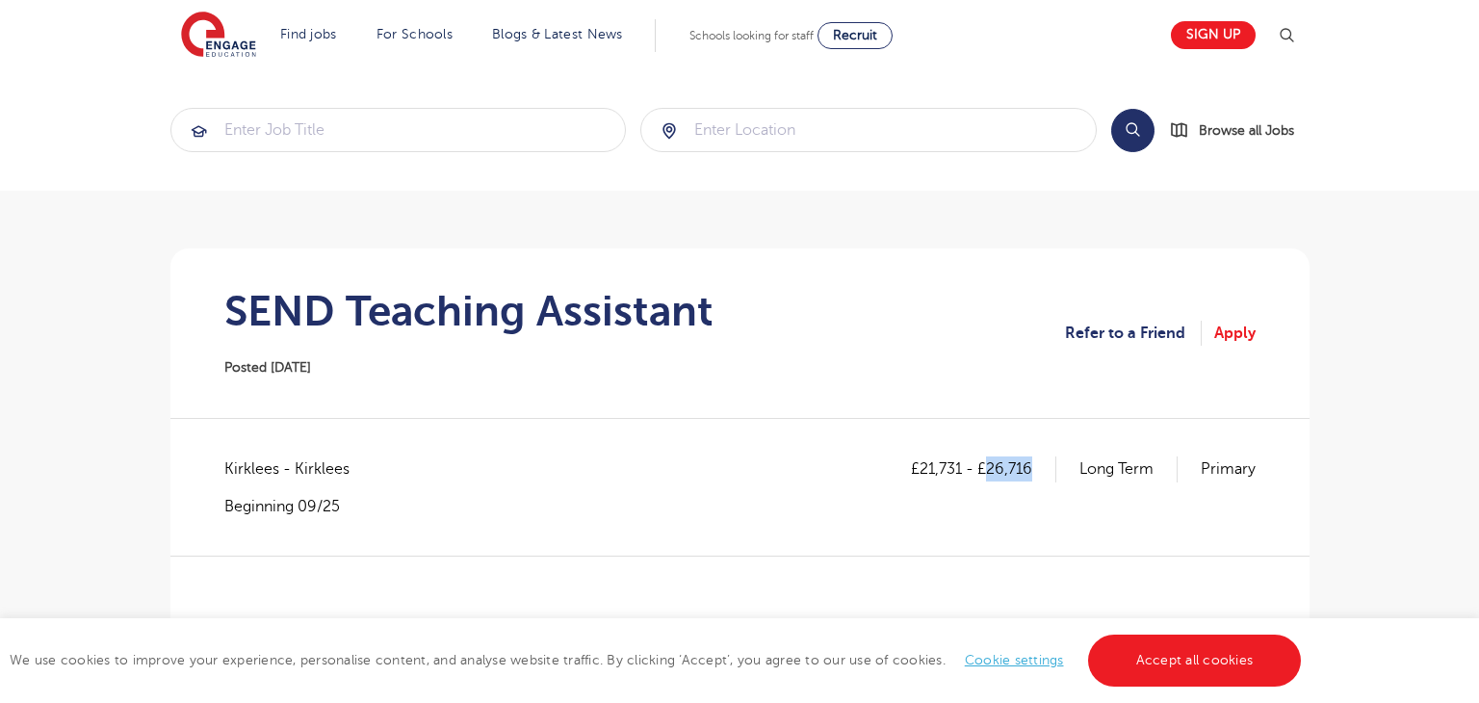
copy p "26,716"
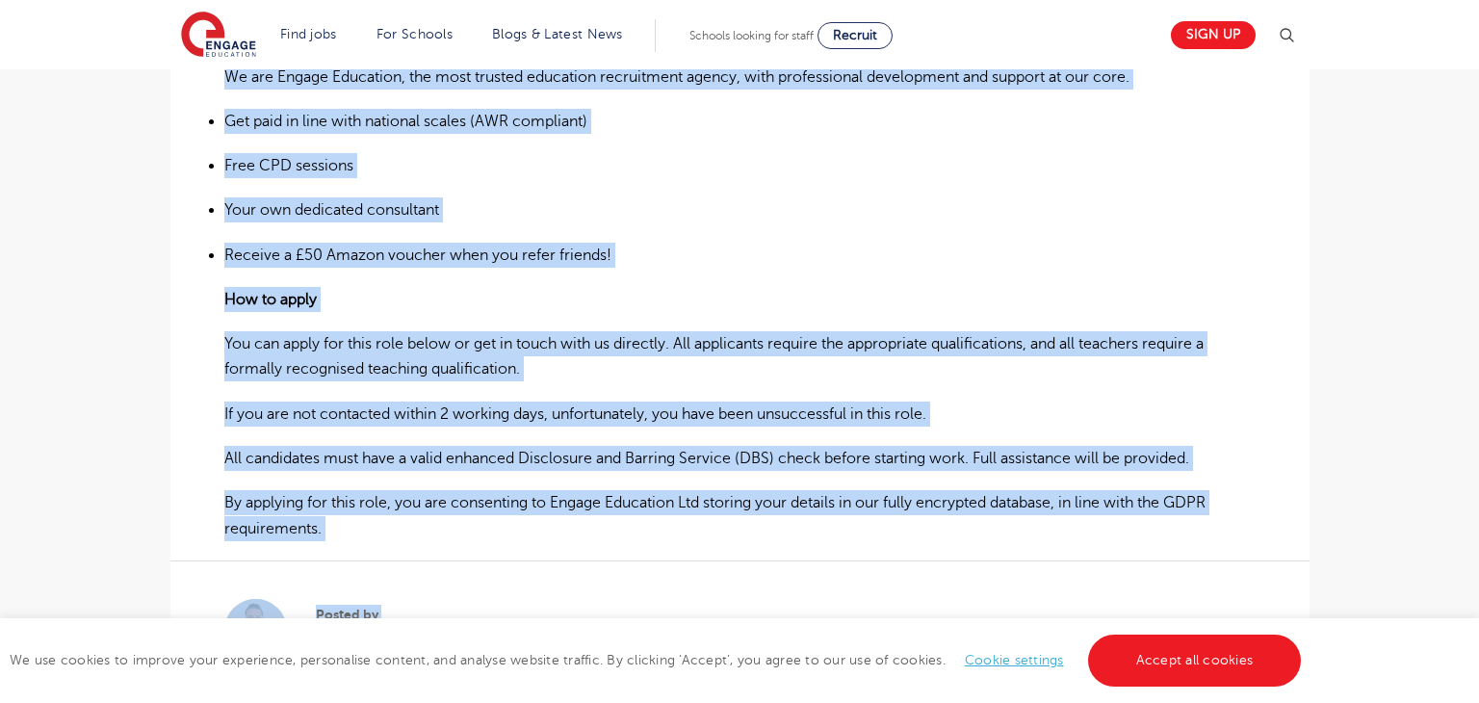
scroll to position [1128, 0]
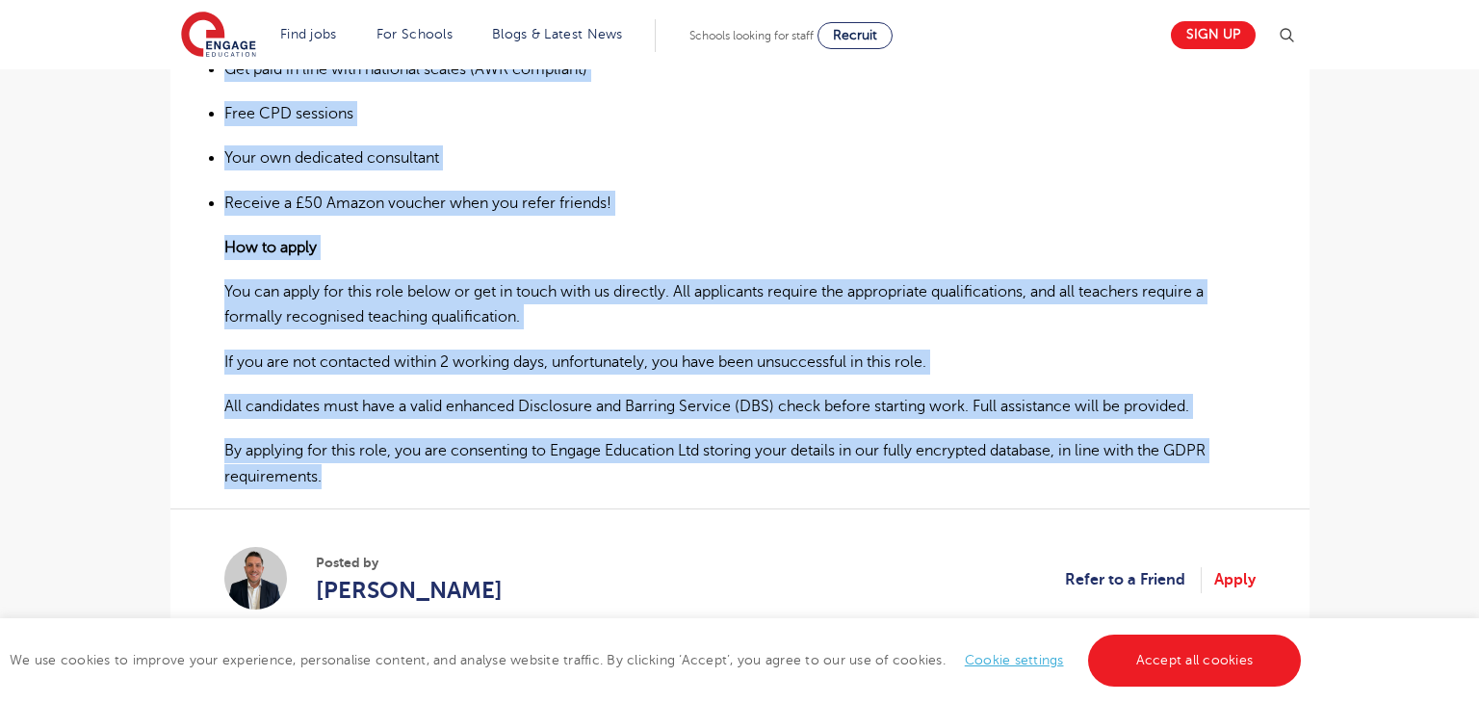
drag, startPoint x: 222, startPoint y: 245, endPoint x: 1258, endPoint y: 473, distance: 1060.5
copy div "SEND Teaching Assistant I am currently working with a lovely school in Dewsbury…"
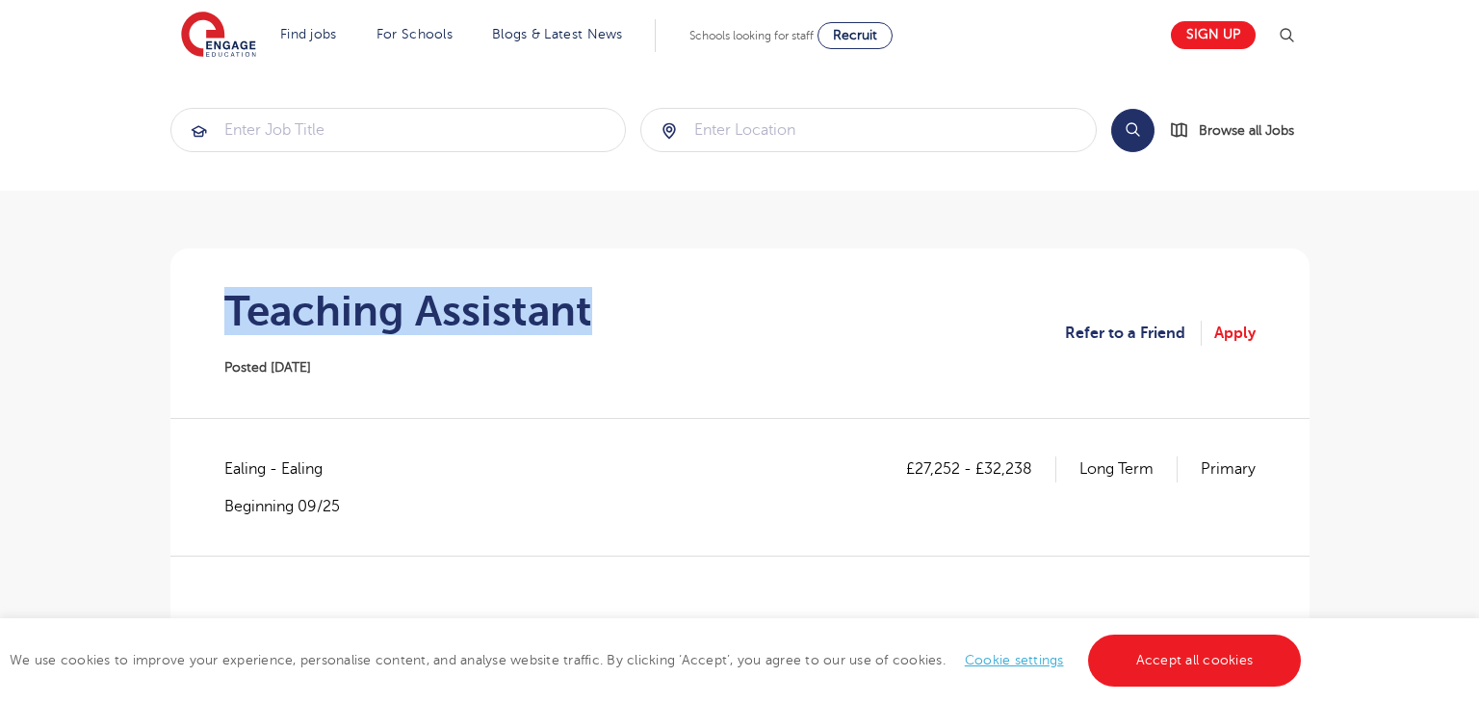
drag, startPoint x: 209, startPoint y: 320, endPoint x: 715, endPoint y: 323, distance: 506.4
click at [715, 323] on section "Teaching Assistant Posted [DATE] Refer to a Friend Apply" at bounding box center [740, 332] width 1108 height 169
copy h1 "Teaching Assistant"
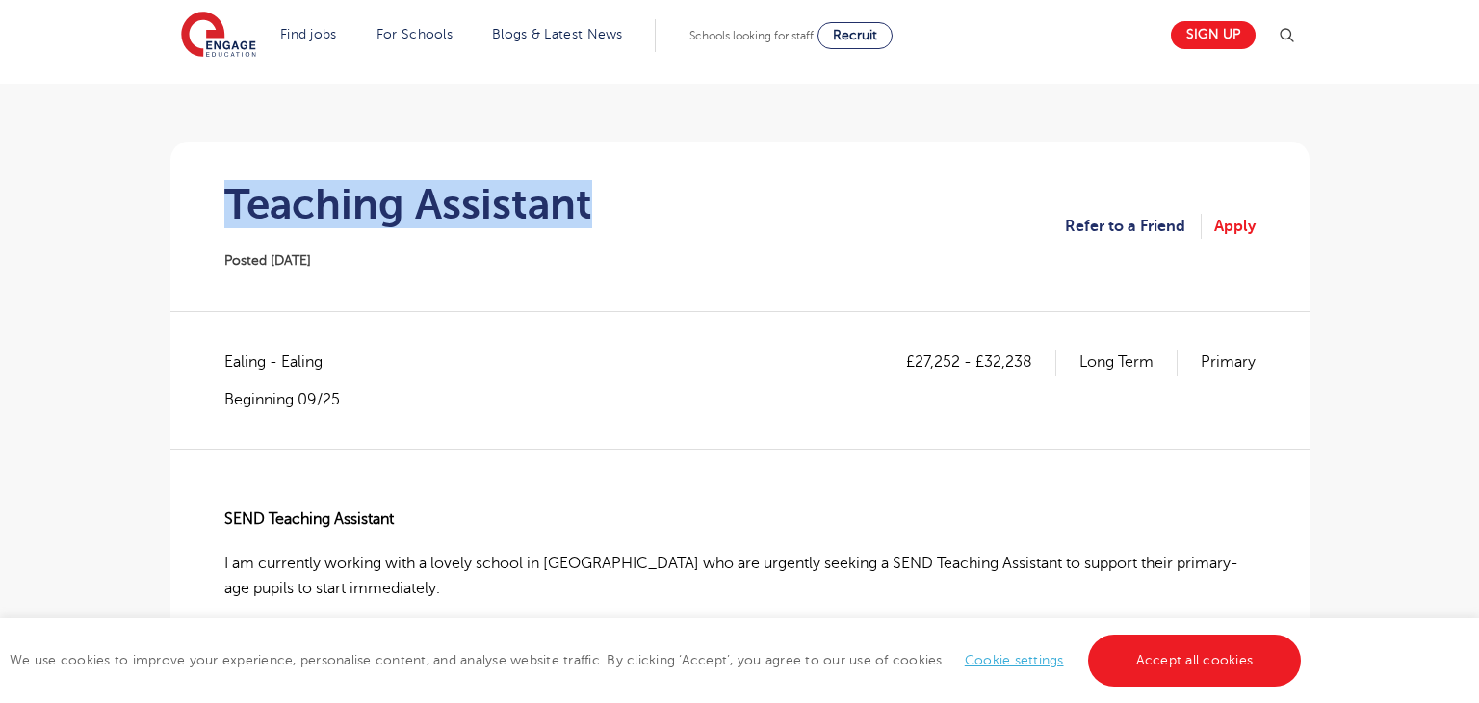
scroll to position [109, 0]
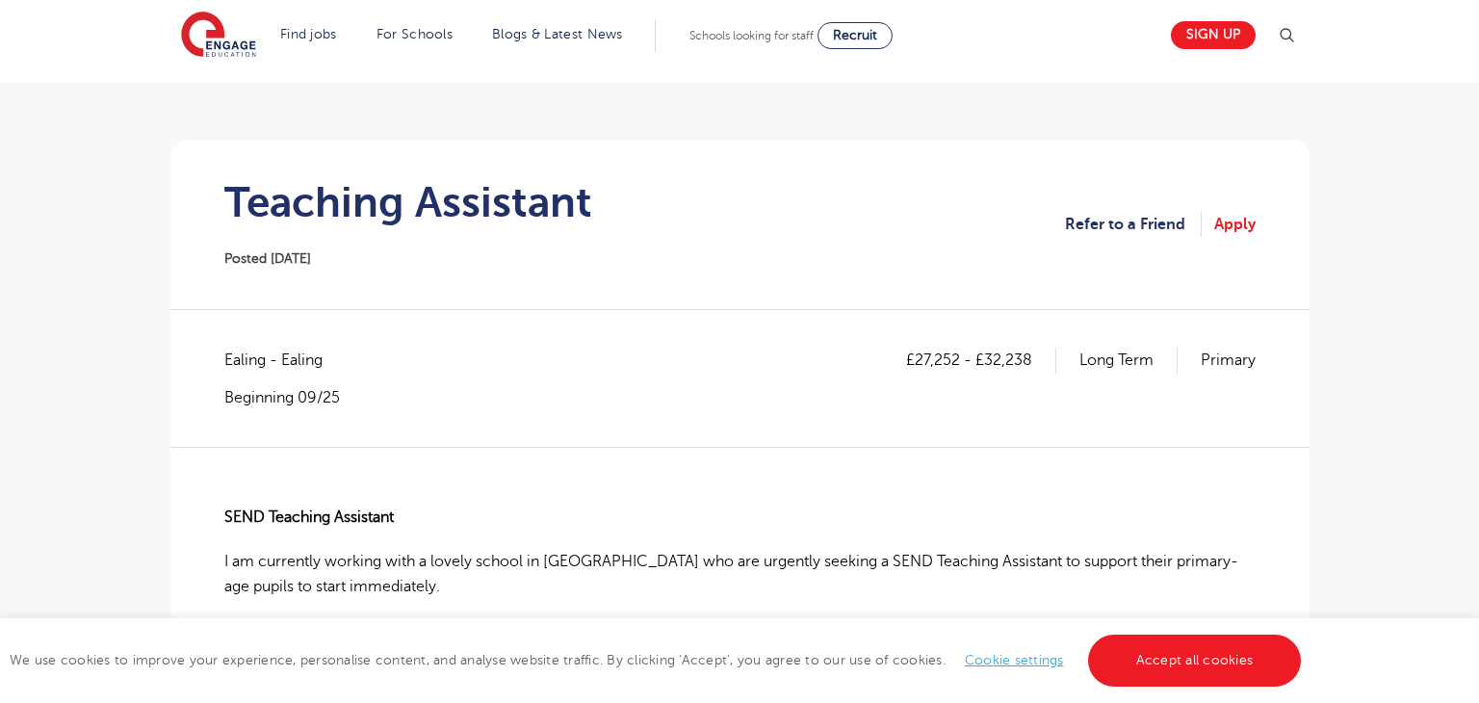
click at [235, 358] on span "Ealing - Ealing" at bounding box center [282, 360] width 117 height 25
copy span "Ealing"
drag, startPoint x: 915, startPoint y: 357, endPoint x: 956, endPoint y: 360, distance: 41.5
click at [956, 360] on p "£27,252 - £32,238" at bounding box center [981, 360] width 150 height 25
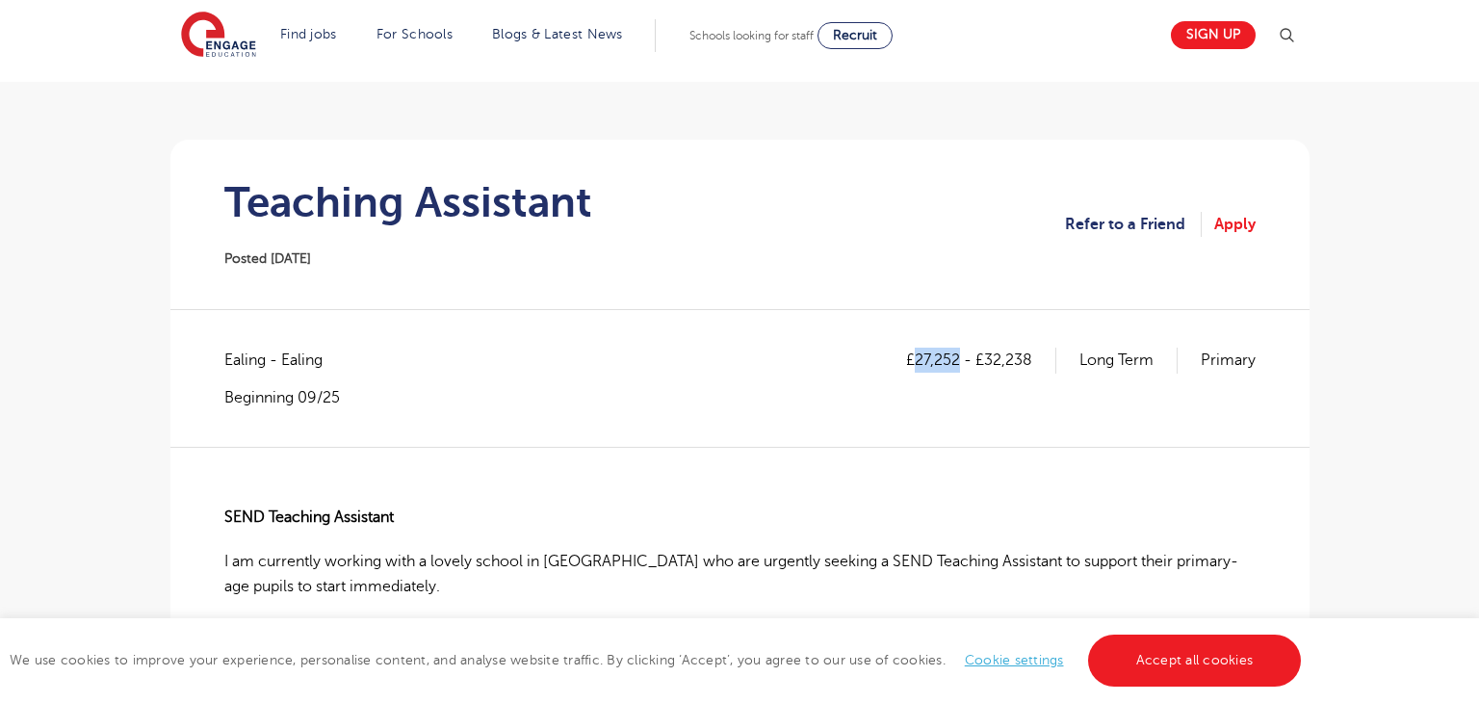
copy p "27,252"
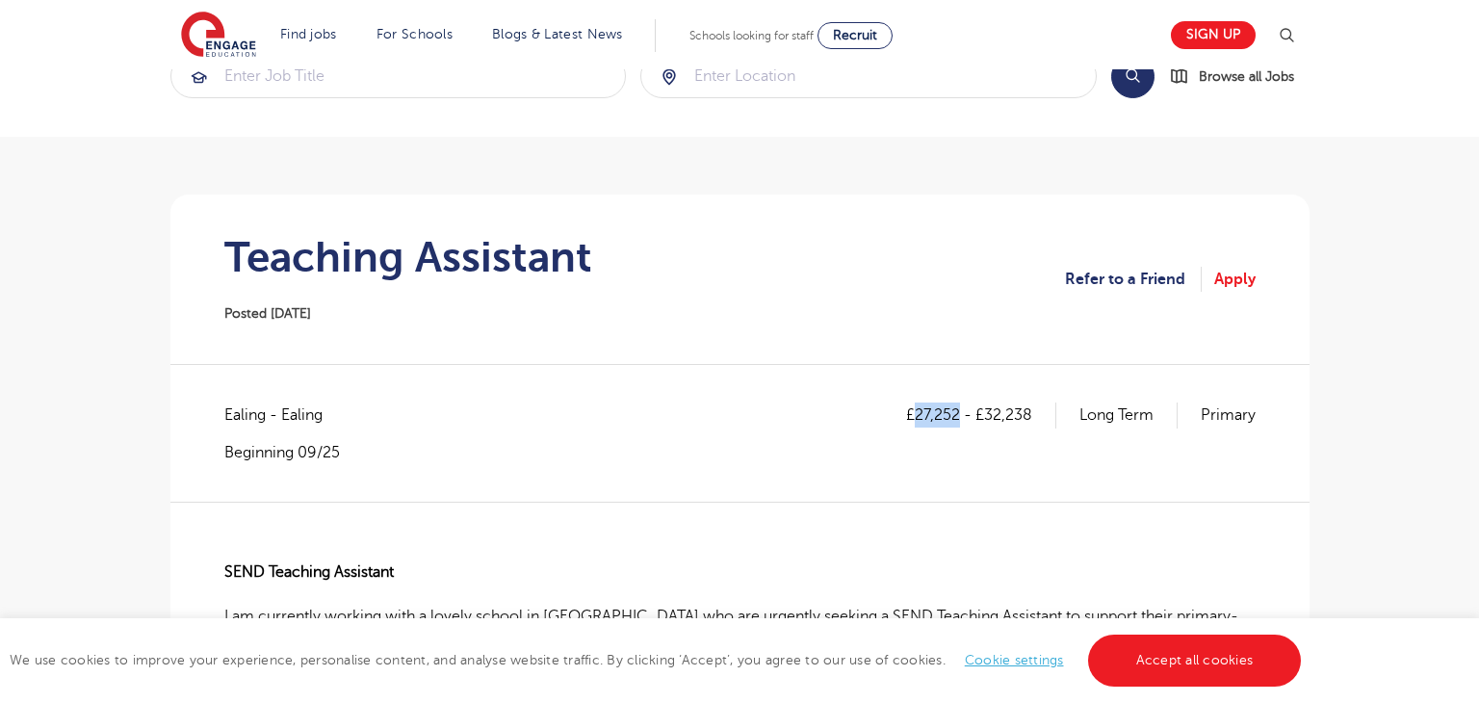
scroll to position [50, 0]
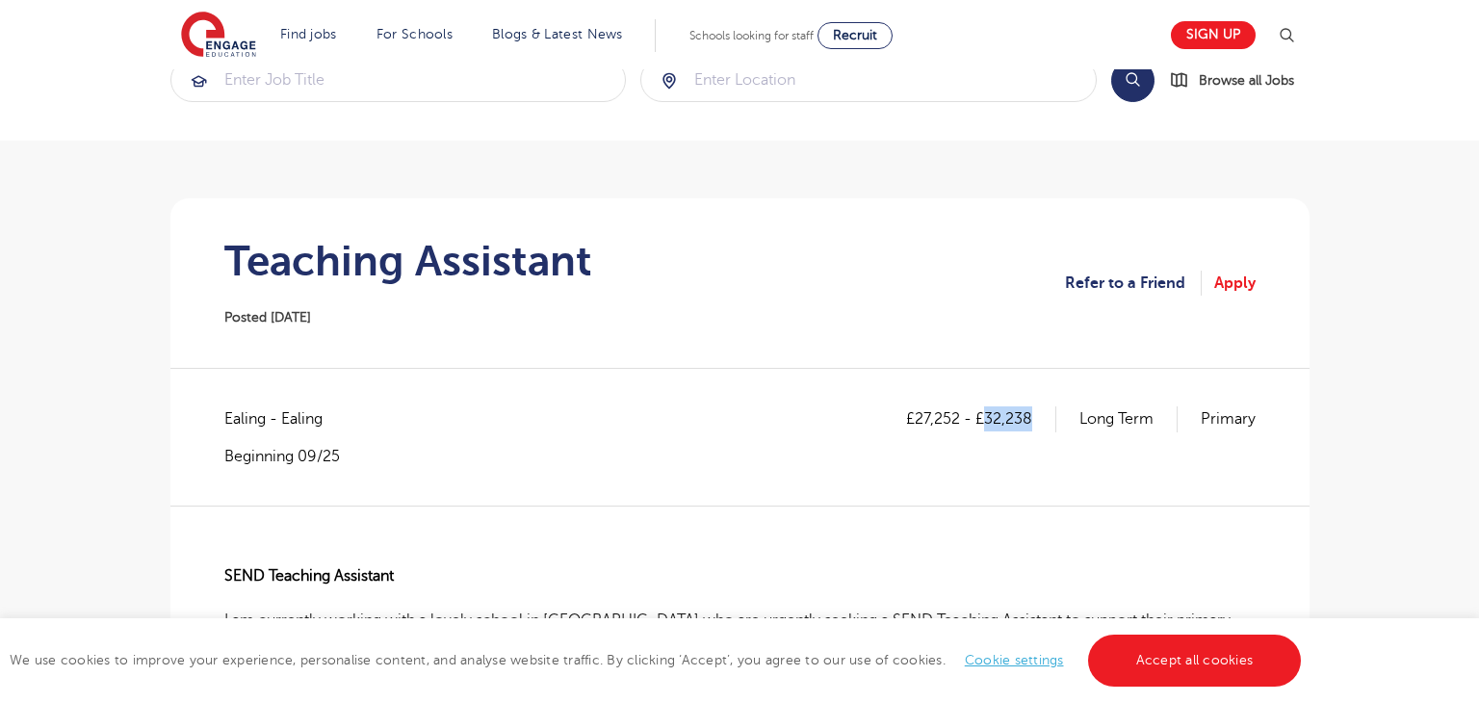
drag, startPoint x: 984, startPoint y: 425, endPoint x: 1035, endPoint y: 424, distance: 51.0
click at [1035, 424] on p "£27,252 - £32,238" at bounding box center [981, 418] width 150 height 25
copy p "32,238"
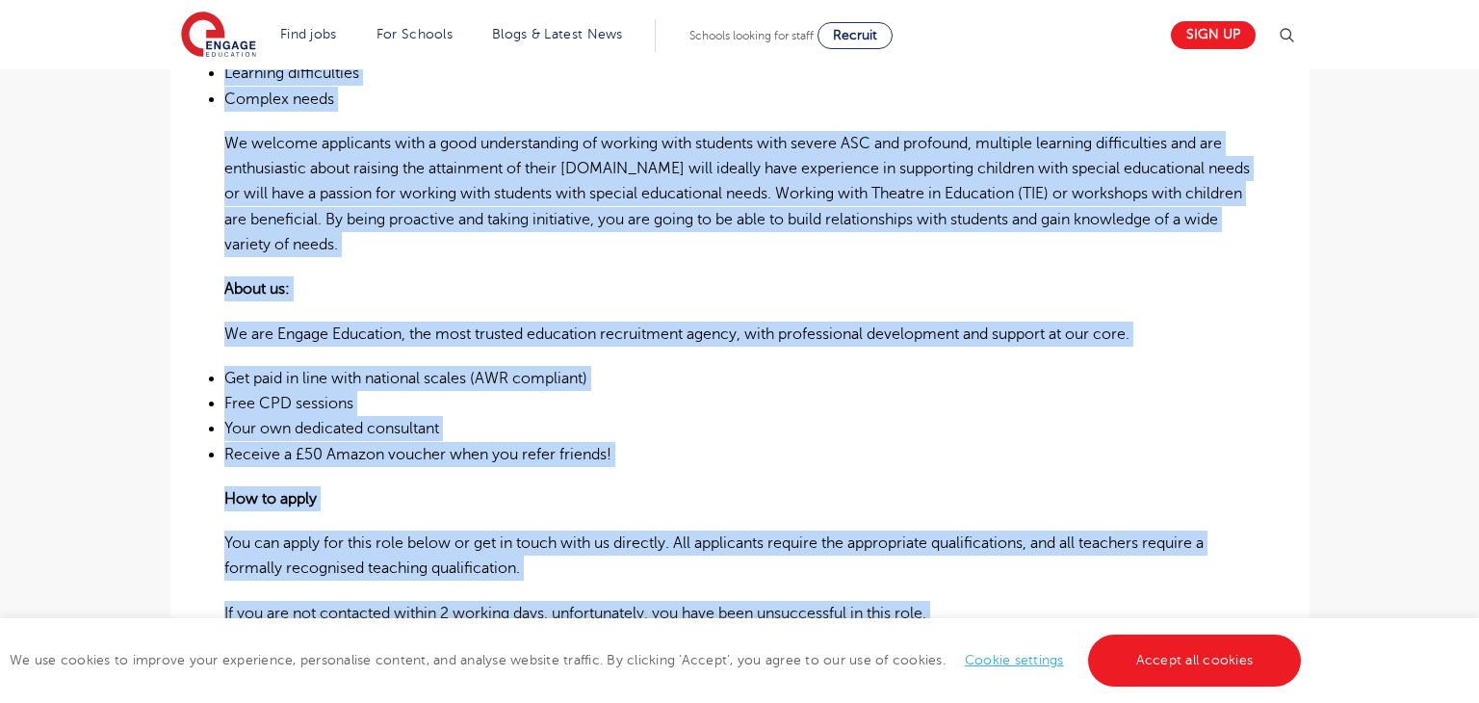
scroll to position [1144, 0]
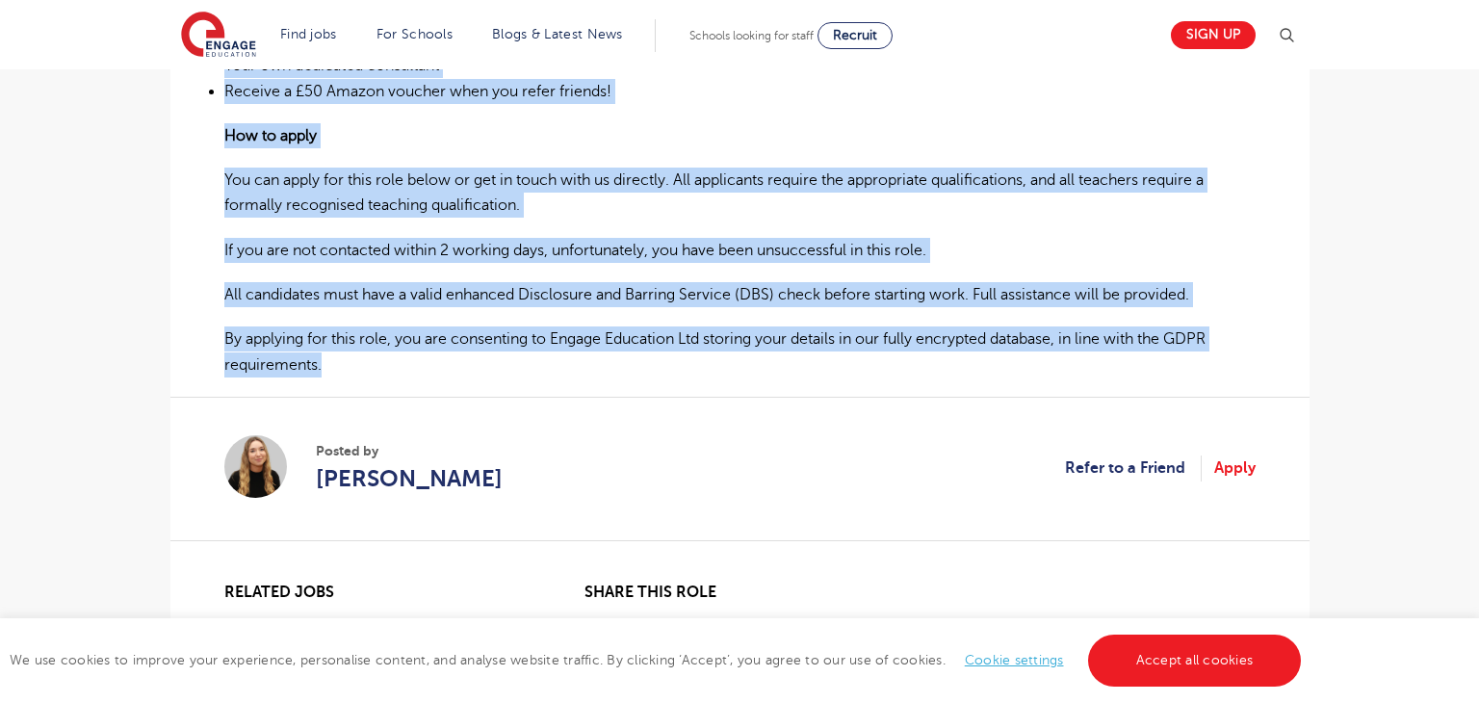
drag, startPoint x: 225, startPoint y: 194, endPoint x: 1253, endPoint y: 367, distance: 1042.6
copy div "SEND Teaching Assistant I am currently working with a lovely school in [GEOGRAP…"
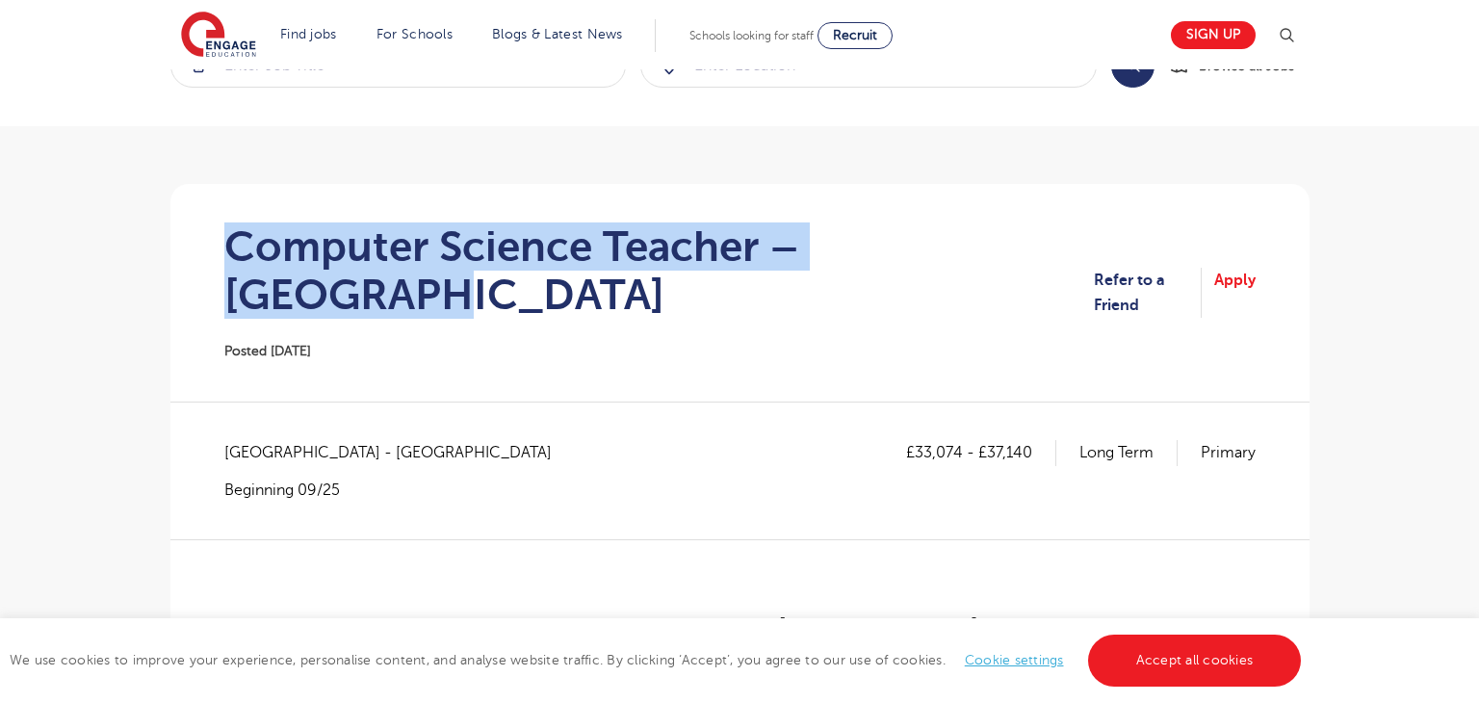
scroll to position [65, 0]
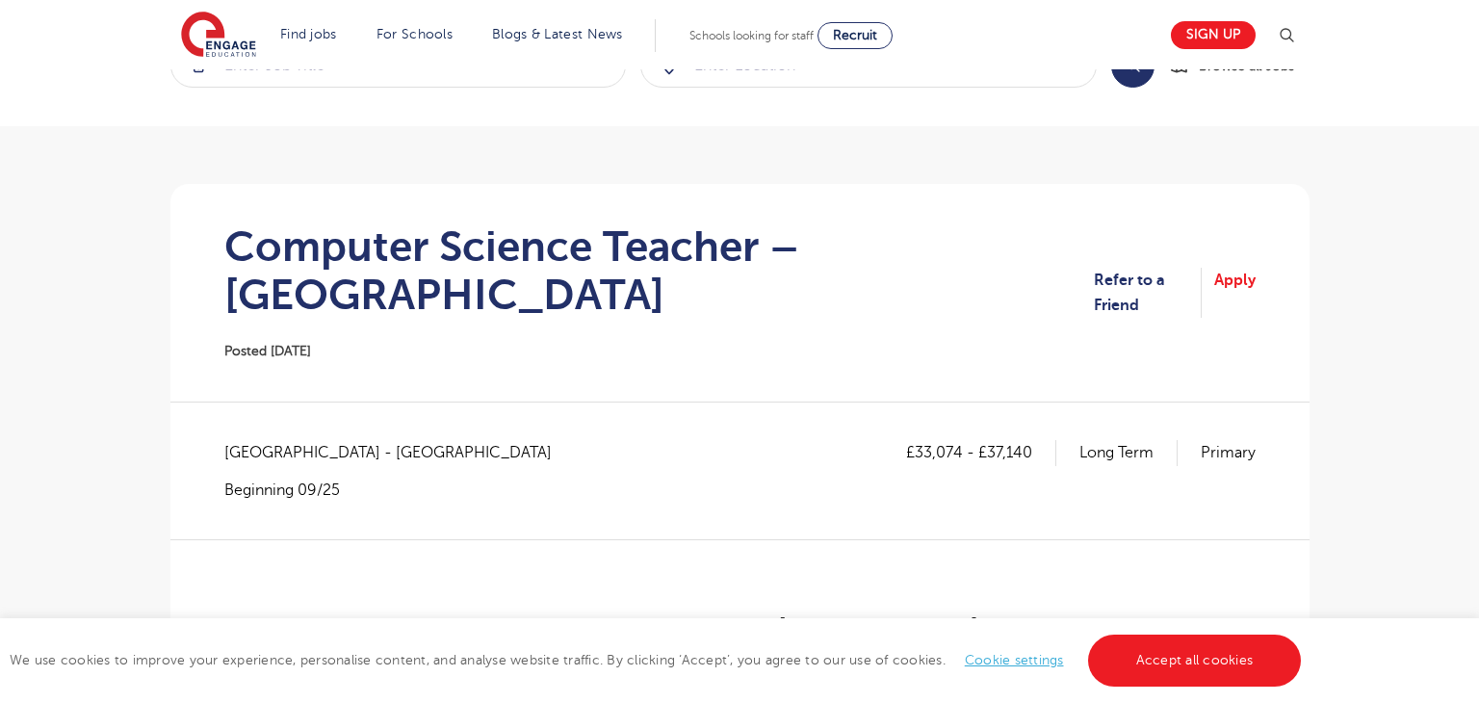
click at [229, 440] on span "[GEOGRAPHIC_DATA] - [GEOGRAPHIC_DATA]" at bounding box center [397, 452] width 347 height 25
click at [229, 440] on span "Hertfordshire - St Albans" at bounding box center [397, 452] width 347 height 25
copy span "Hertfordshire"
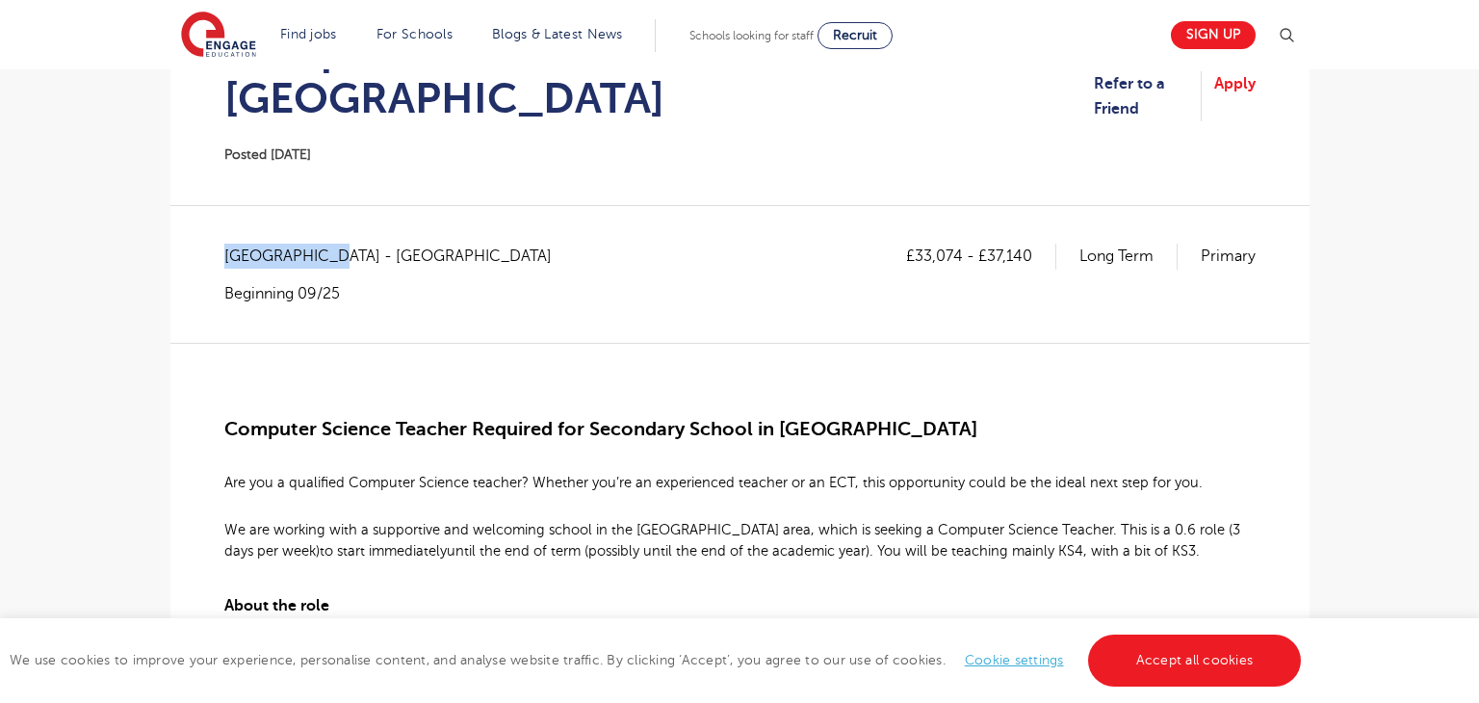
scroll to position [255, 0]
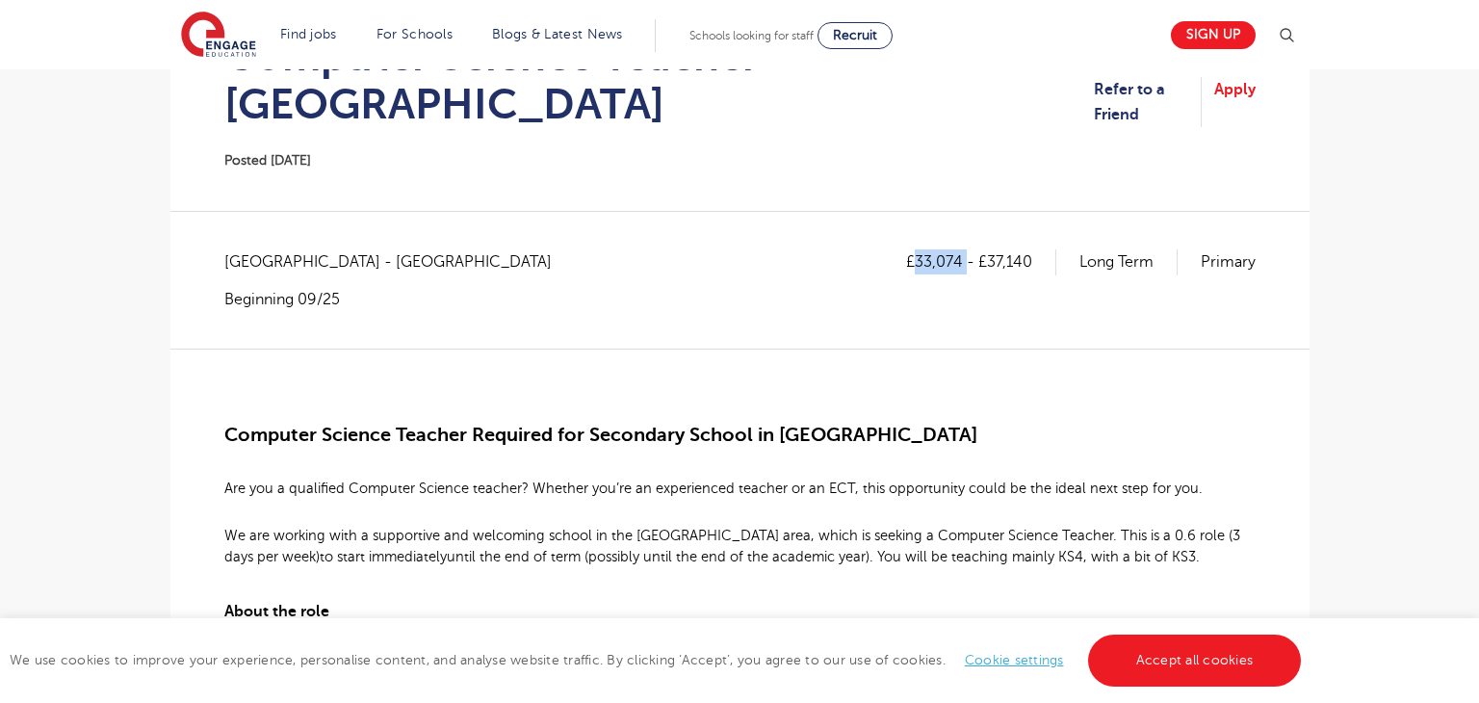
drag, startPoint x: 913, startPoint y: 213, endPoint x: 964, endPoint y: 206, distance: 51.5
click at [964, 249] on p "£33,074 - £37,140" at bounding box center [981, 261] width 150 height 25
copy p "33,074"
drag, startPoint x: 990, startPoint y: 214, endPoint x: 1033, endPoint y: 212, distance: 43.4
click at [1033, 249] on p "£33,074 - £37,140" at bounding box center [981, 261] width 150 height 25
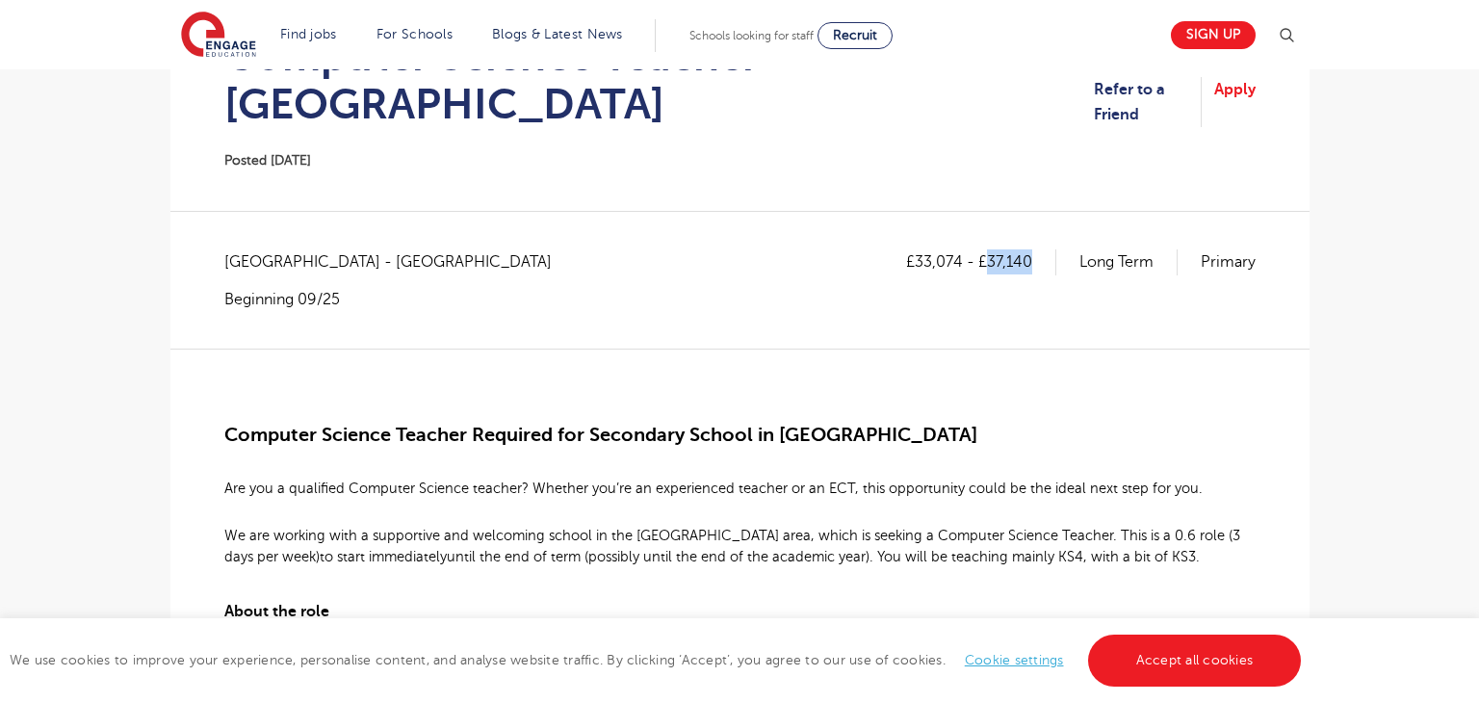
copy p "37,140"
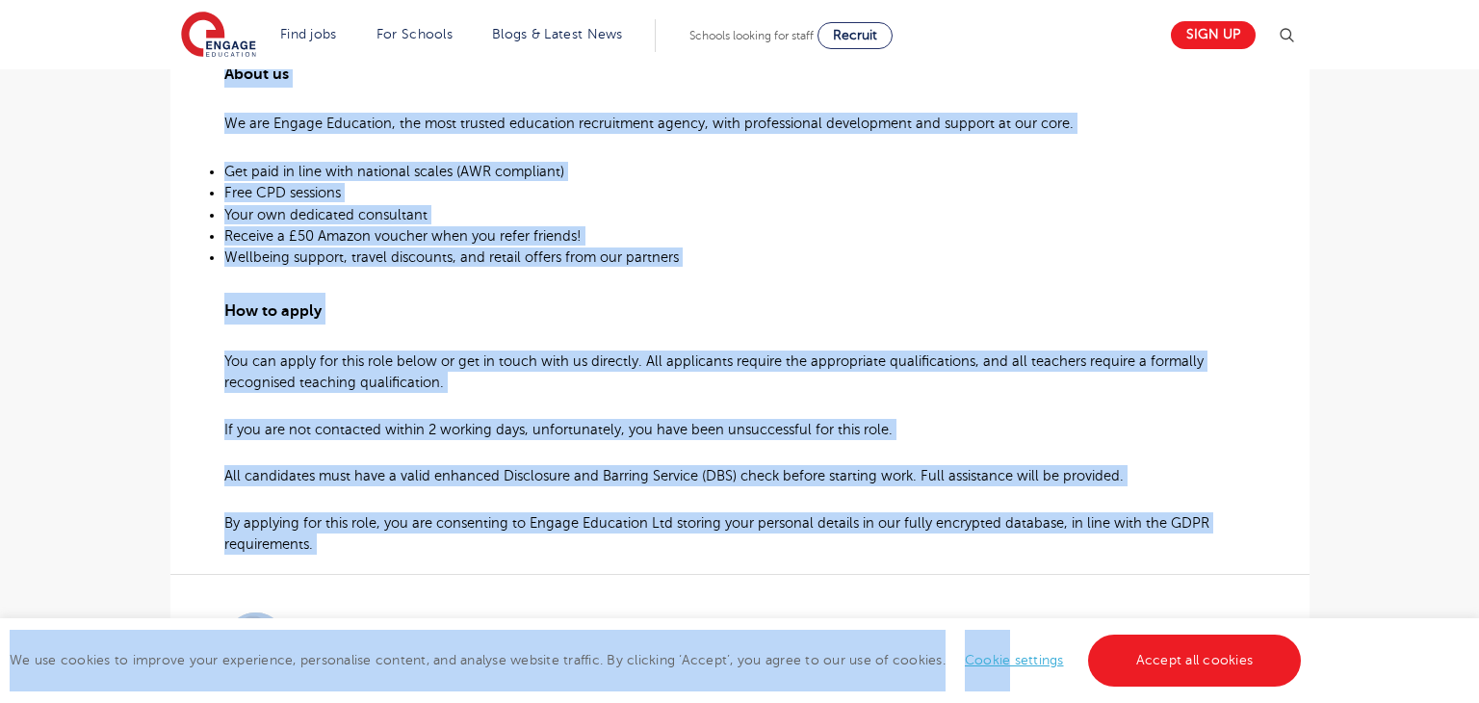
scroll to position [1205, 0]
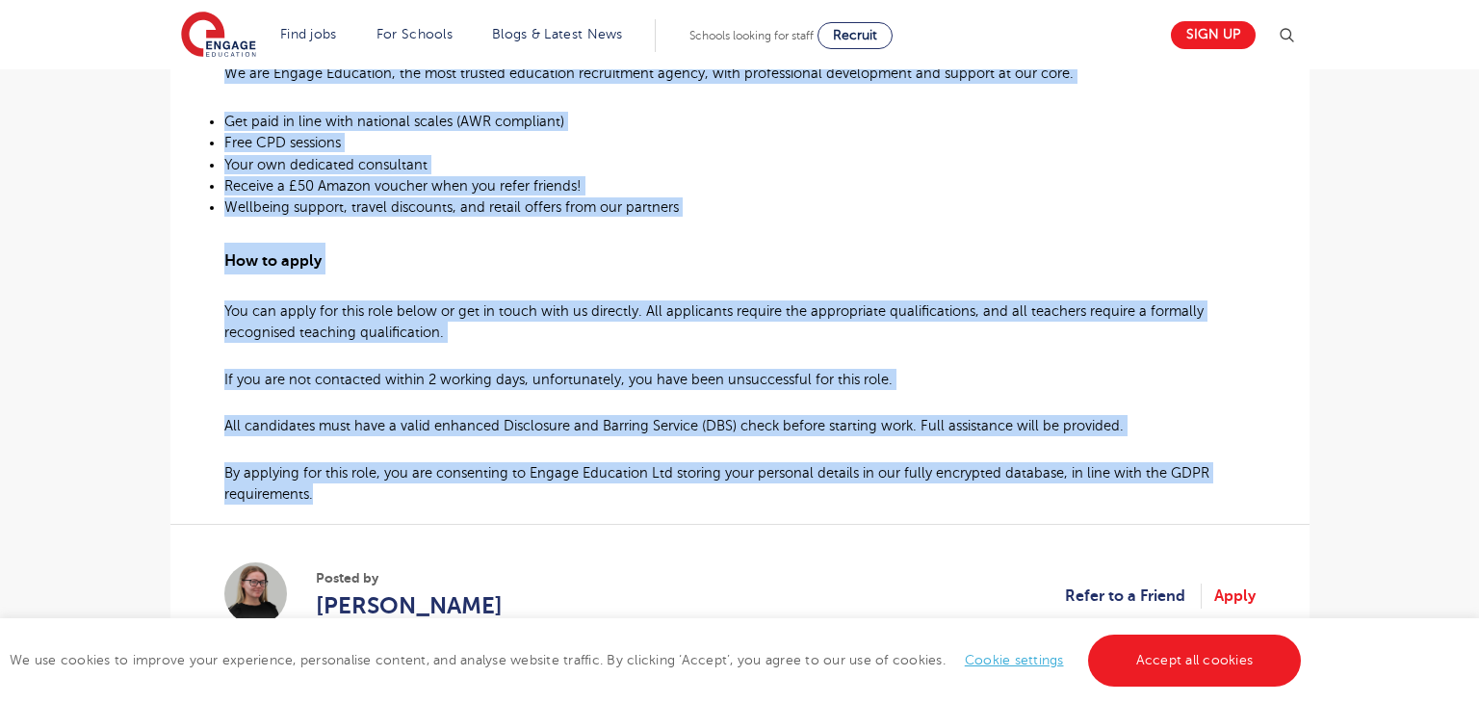
drag, startPoint x: 229, startPoint y: 375, endPoint x: 1104, endPoint y: 459, distance: 879.2
copy div "Computer Science Teacher Required for Secondary School in St Albans Are you a q…"
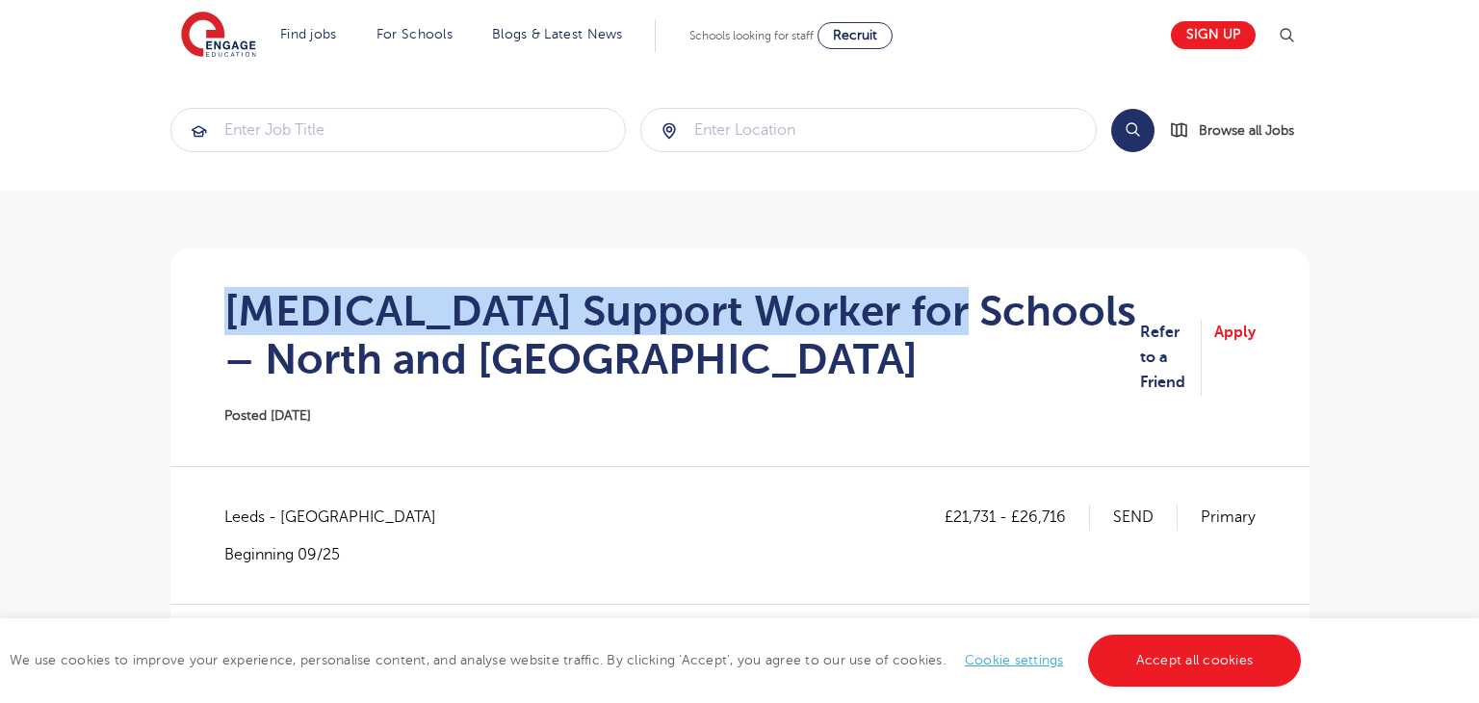
drag, startPoint x: 232, startPoint y: 304, endPoint x: 918, endPoint y: 298, distance: 686.5
click at [918, 298] on h1 "[MEDICAL_DATA] Support Worker for Schools – North and [GEOGRAPHIC_DATA]" at bounding box center [682, 335] width 916 height 96
copy h1 "[MEDICAL_DATA] Support Worker for Schools"
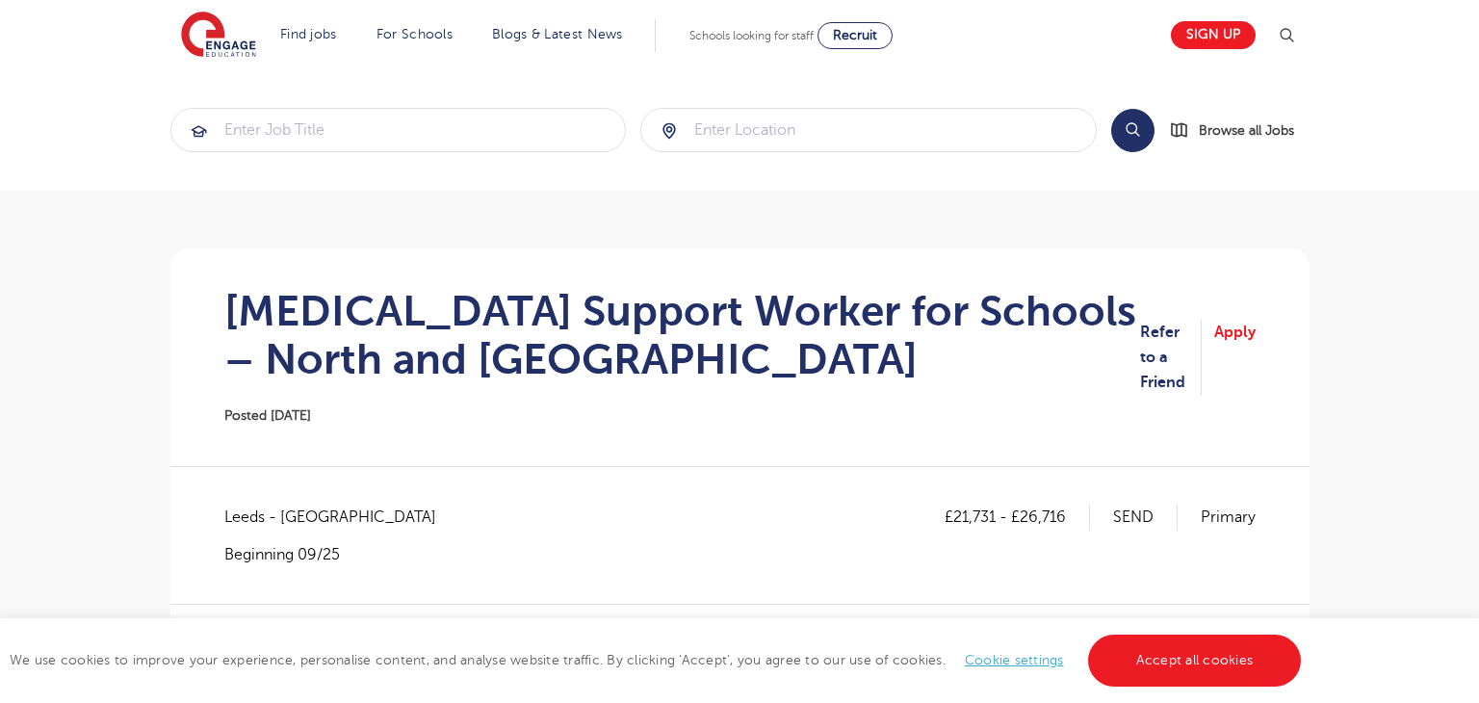
drag, startPoint x: 691, startPoint y: 381, endPoint x: 629, endPoint y: 375, distance: 62.9
click at [689, 382] on h1 "[MEDICAL_DATA] Support Worker for Schools – North and [GEOGRAPHIC_DATA]" at bounding box center [682, 335] width 916 height 96
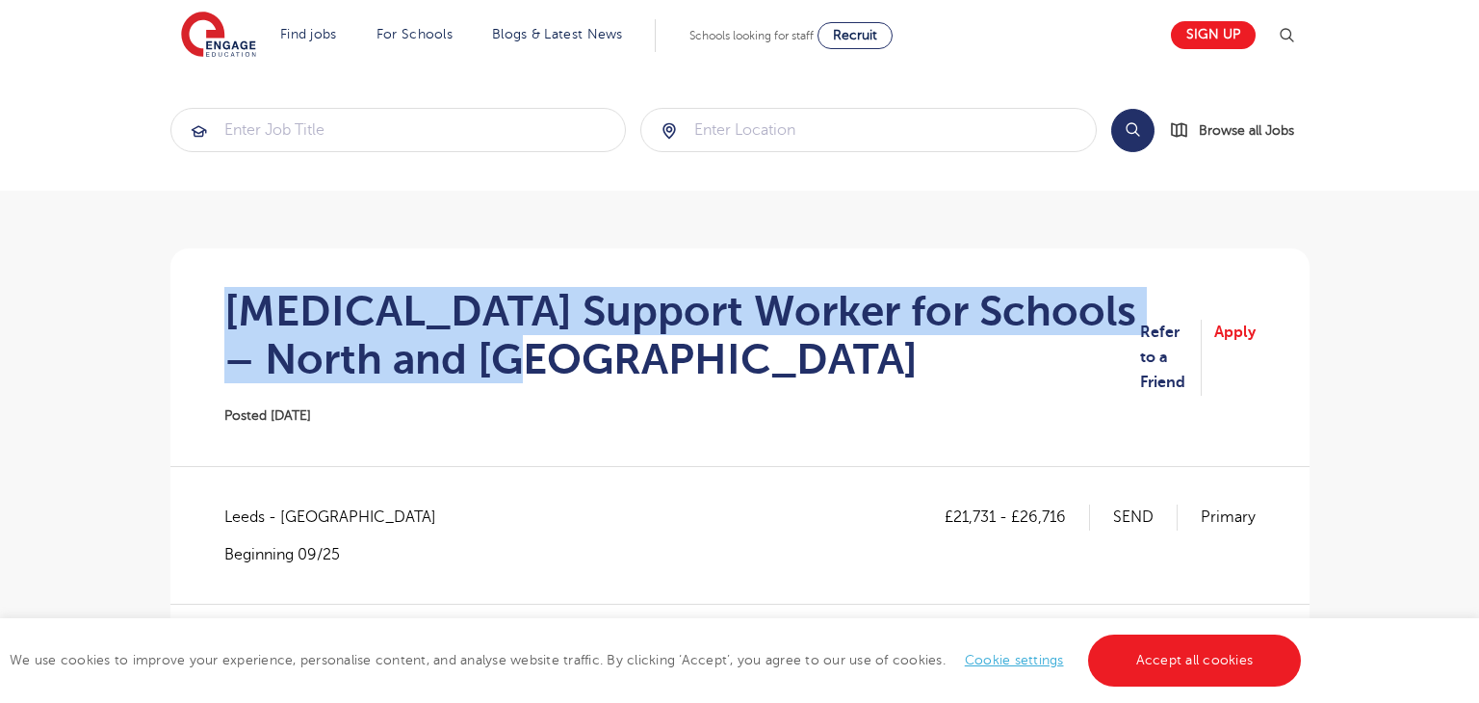
drag, startPoint x: 215, startPoint y: 302, endPoint x: 568, endPoint y: 375, distance: 360.8
click at [568, 375] on section "[MEDICAL_DATA] Support Worker for Schools – North and [GEOGRAPHIC_DATA] Posted …" at bounding box center [740, 357] width 1108 height 218
copy h1 "[MEDICAL_DATA] Support Worker for Schools – North and [GEOGRAPHIC_DATA]"
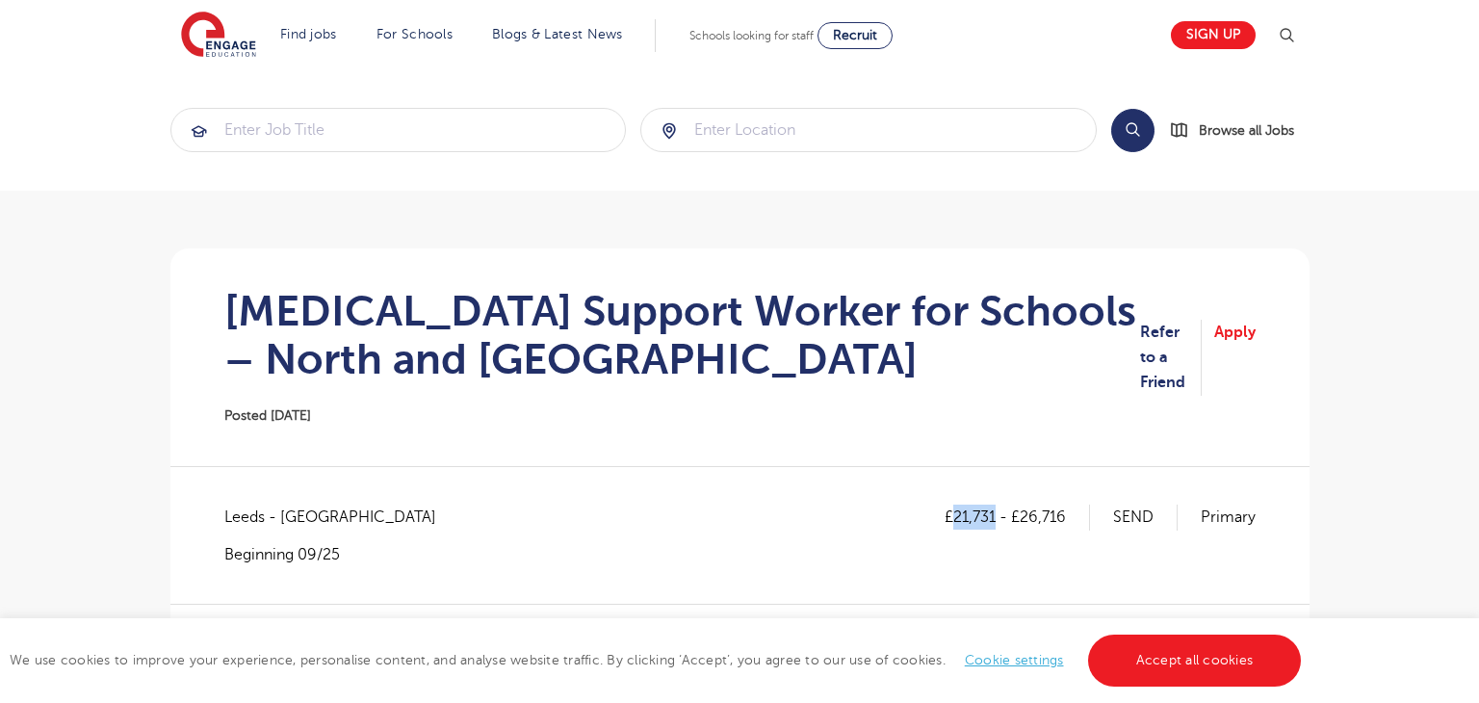
drag, startPoint x: 954, startPoint y: 514, endPoint x: 995, endPoint y: 511, distance: 40.5
click at [995, 511] on p "£21,731 - £26,716" at bounding box center [1016, 516] width 145 height 25
copy p "21,731"
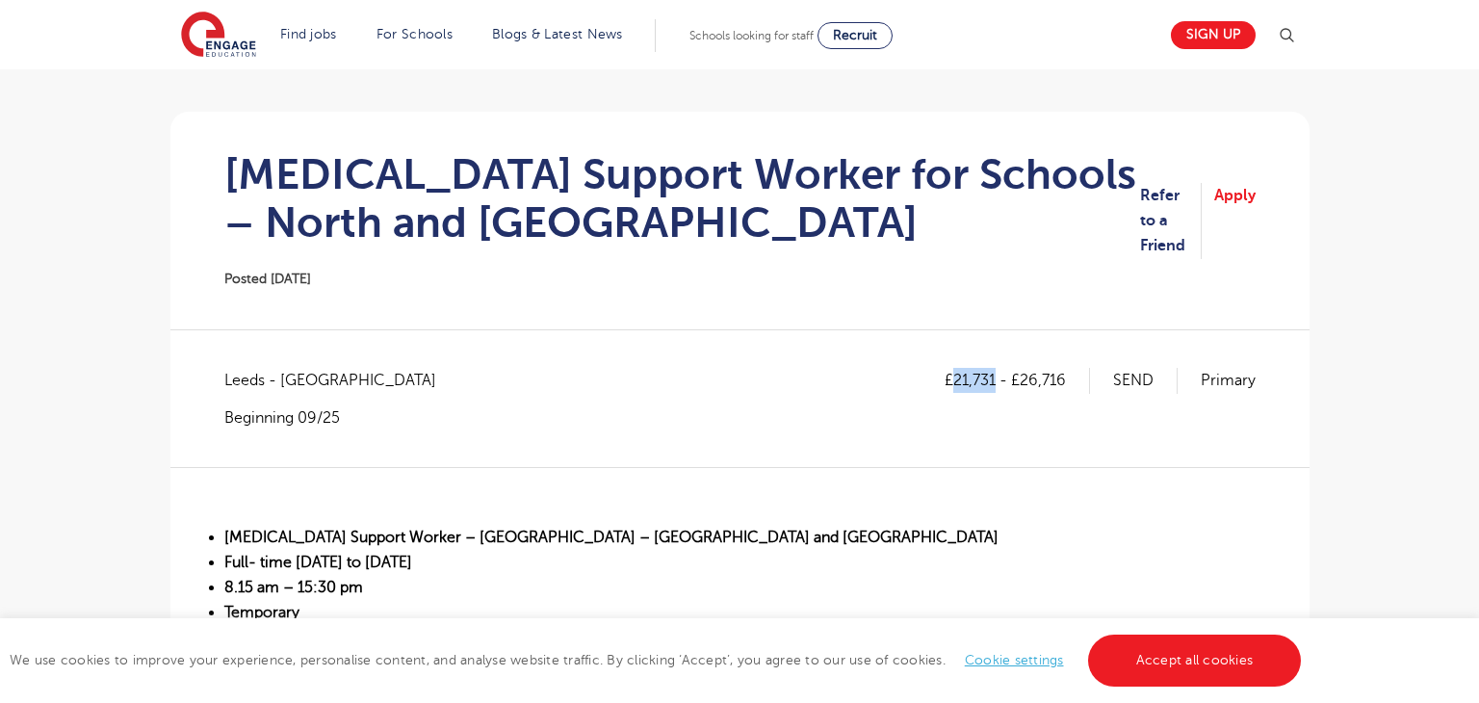
scroll to position [135, 0]
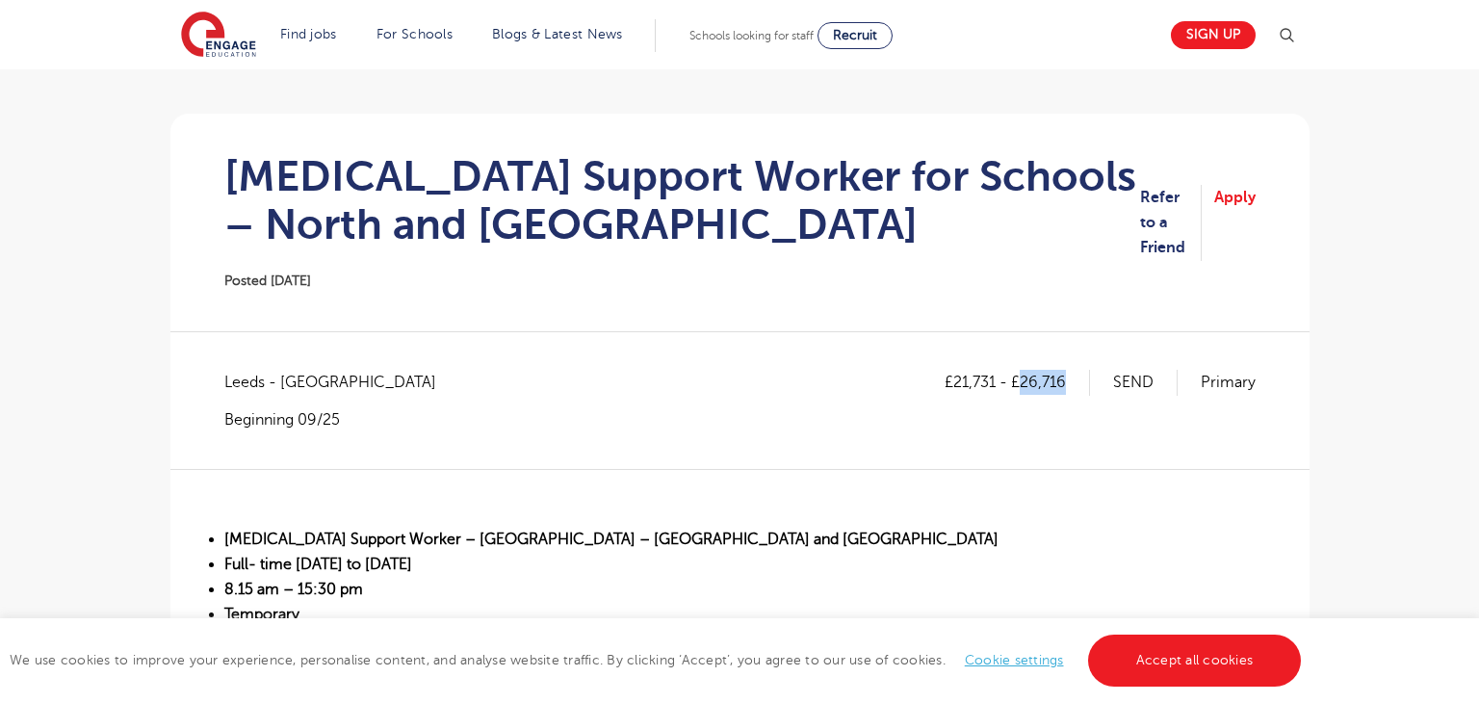
drag, startPoint x: 1025, startPoint y: 380, endPoint x: 1082, endPoint y: 381, distance: 56.8
click at [1082, 381] on p "£21,731 - £26,716" at bounding box center [1016, 382] width 145 height 25
copy p "26,716"
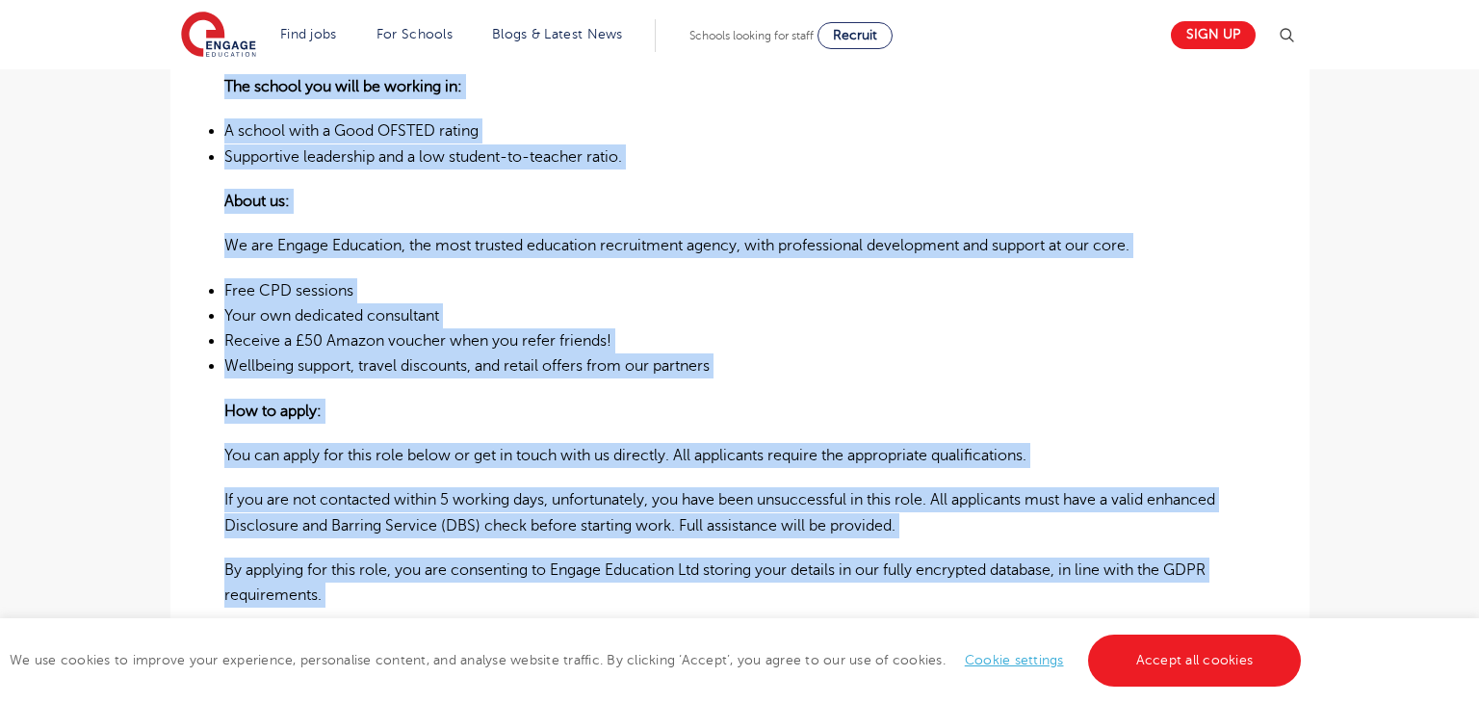
scroll to position [1682, 0]
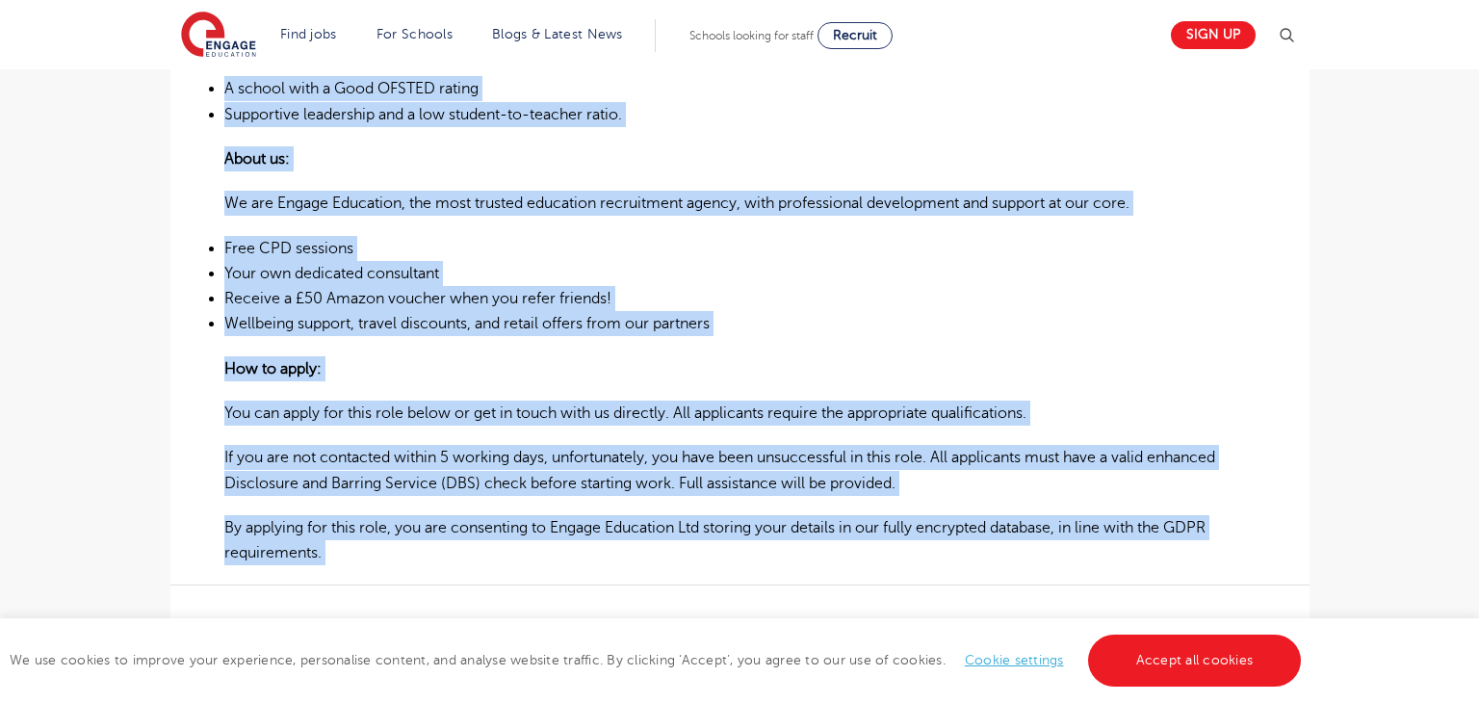
drag, startPoint x: 226, startPoint y: 363, endPoint x: 885, endPoint y: 571, distance: 690.6
copy div "Autism Support Worker – Mainstream Primary School – North and East Leeds Full- …"
click at [841, 359] on p "How to apply:" at bounding box center [739, 368] width 1031 height 25
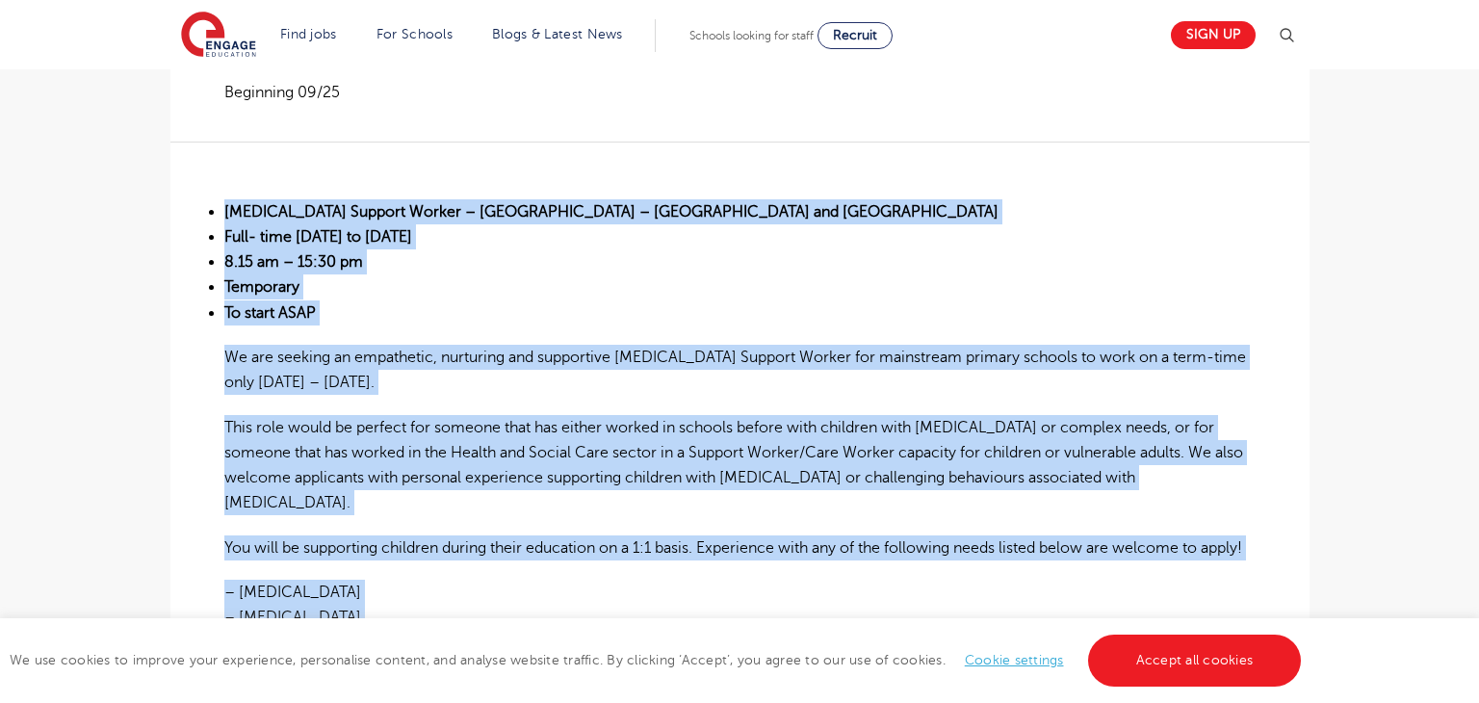
scroll to position [447, 0]
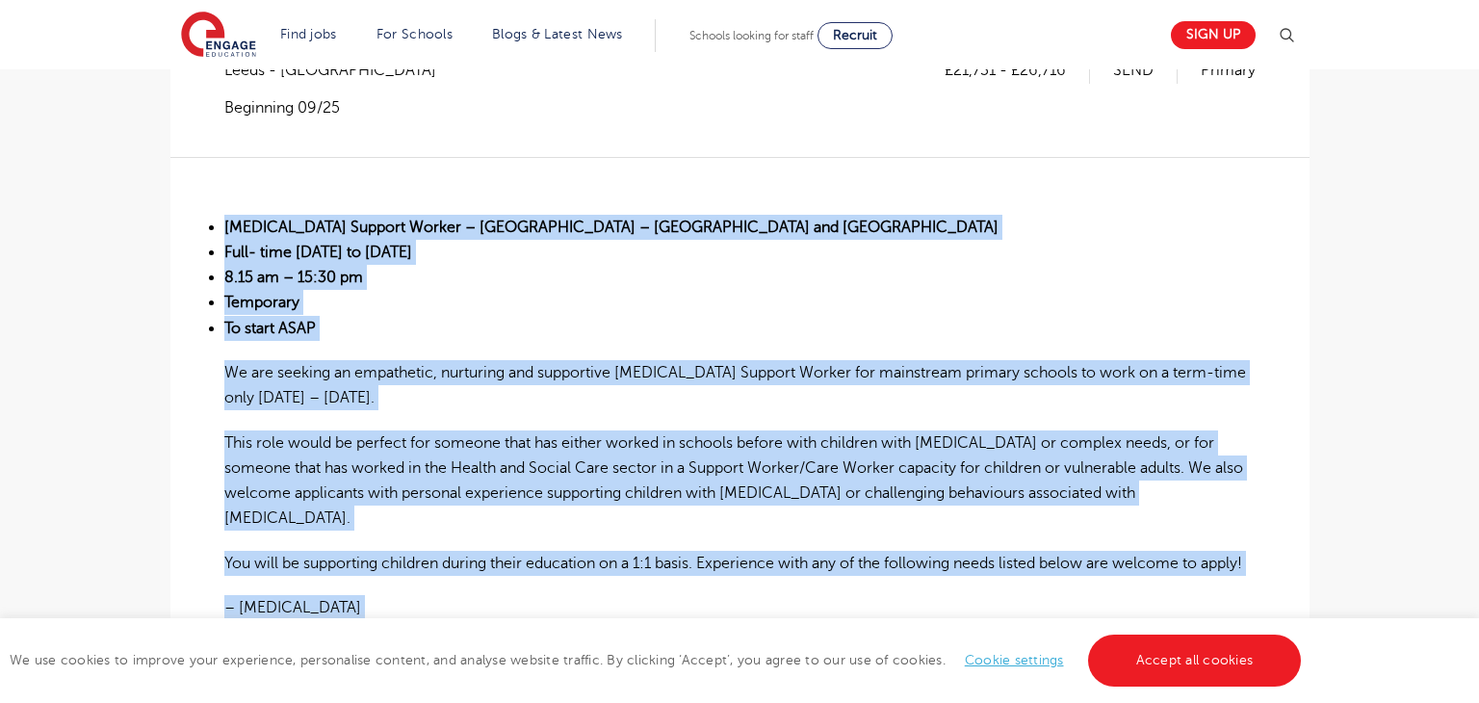
click at [733, 328] on li "To start ASAP" at bounding box center [739, 328] width 1031 height 25
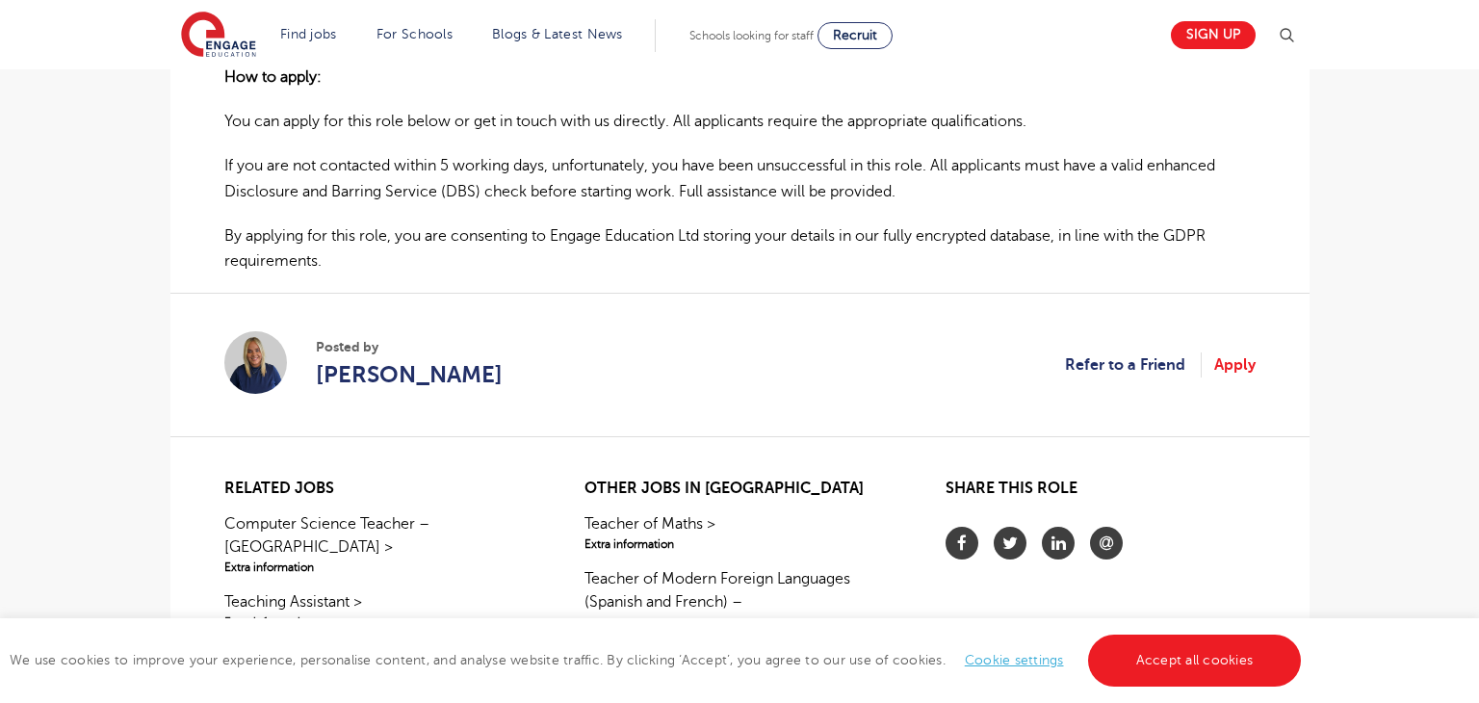
scroll to position [1978, 0]
